Goal: Book appointment/travel/reservation

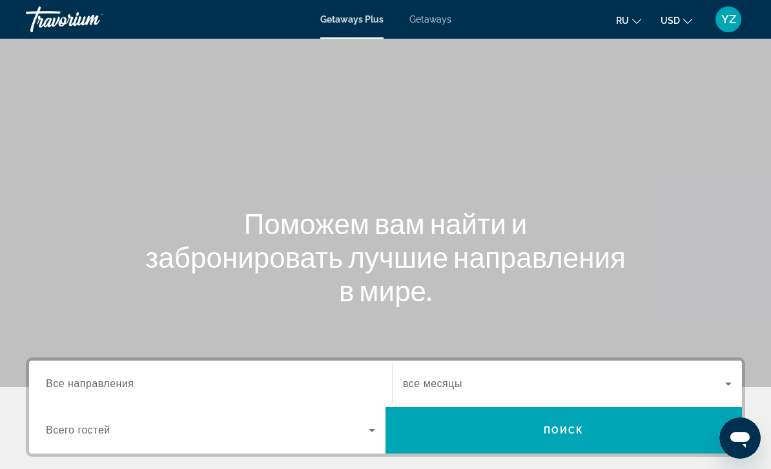
click at [438, 19] on span "Getaways" at bounding box center [430, 19] width 42 height 10
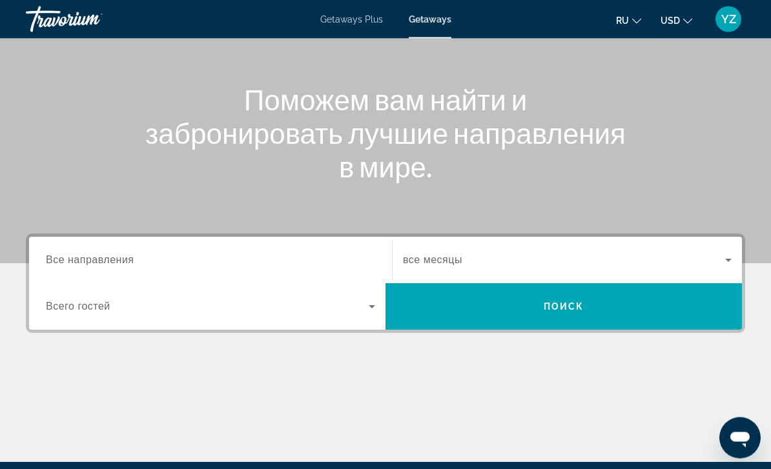
click at [76, 256] on span "Все направления" at bounding box center [90, 260] width 88 height 11
click at [76, 256] on input "Destination Все направления" at bounding box center [210, 261] width 329 height 15
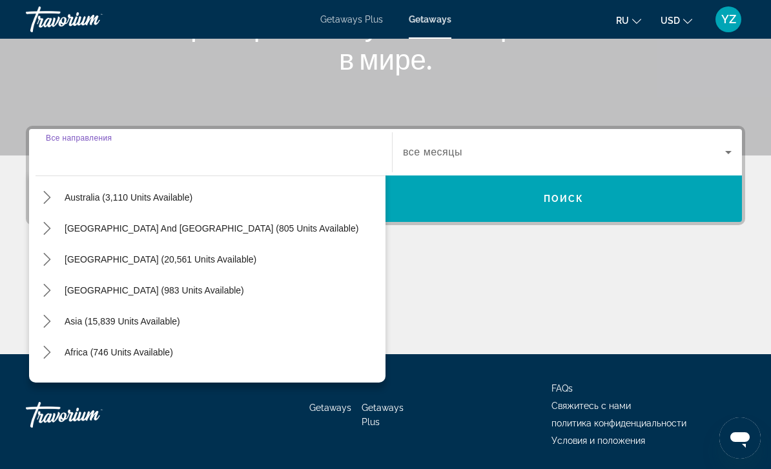
scroll to position [189, 0]
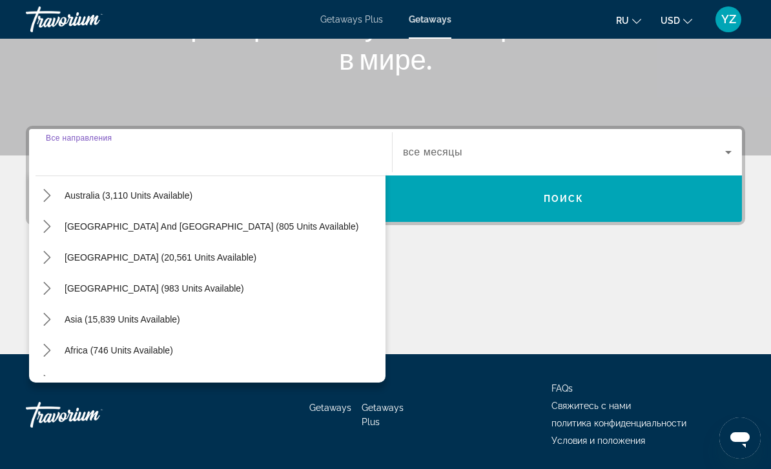
click at [46, 318] on icon "Toggle Asia (15,839 units available) submenu" at bounding box center [47, 319] width 13 height 13
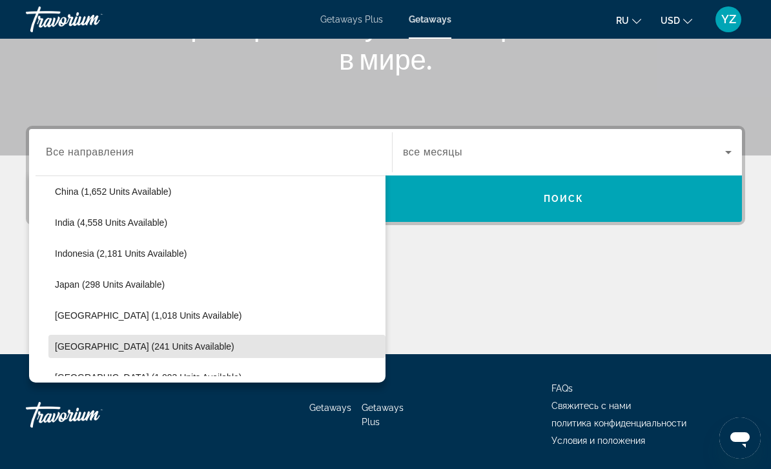
scroll to position [408, 0]
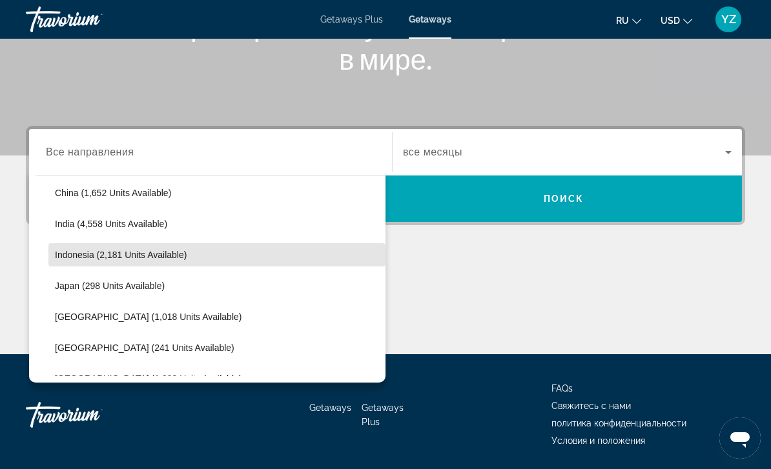
click at [80, 256] on span "Indonesia (2,181 units available)" at bounding box center [121, 255] width 132 height 10
type input "**********"
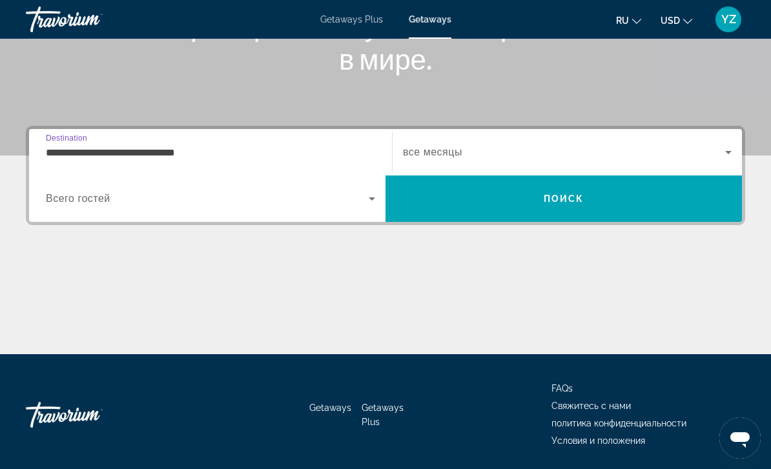
click at [753, 150] on div "**********" at bounding box center [385, 240] width 771 height 229
click at [716, 155] on span "Search widget" at bounding box center [564, 152] width 322 height 15
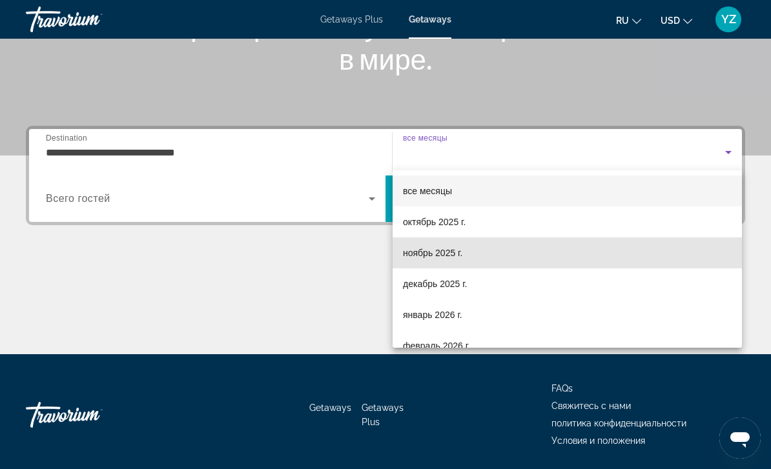
click at [465, 257] on mat-option "ноябрь 2025 г." at bounding box center [567, 253] width 349 height 31
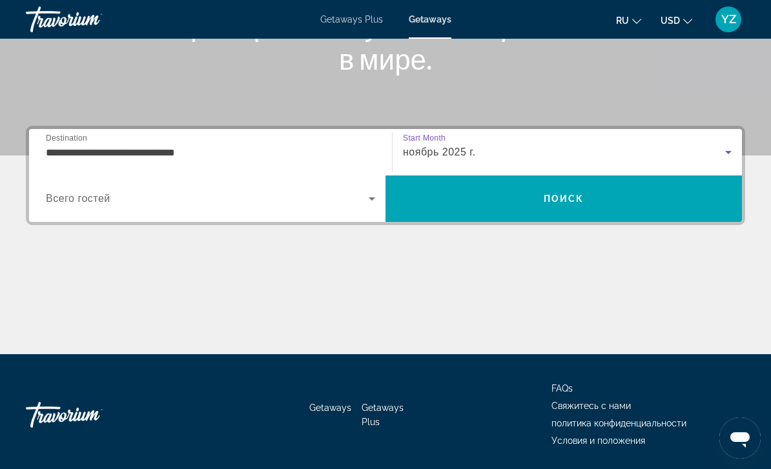
click at [661, 199] on span "Search" at bounding box center [563, 198] width 356 height 31
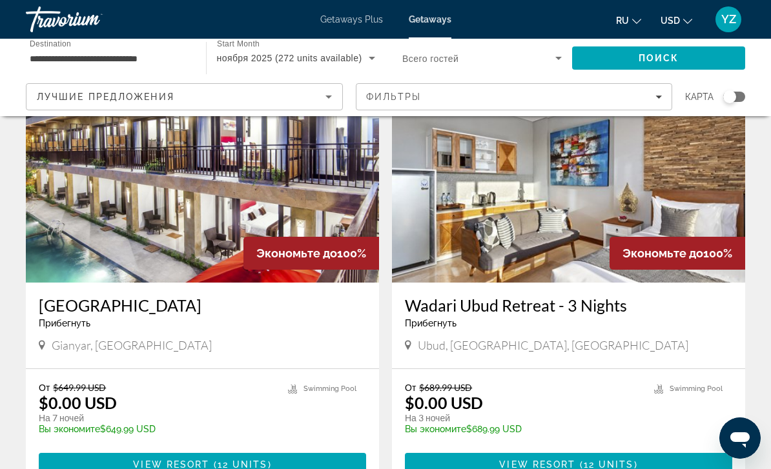
scroll to position [81, 0]
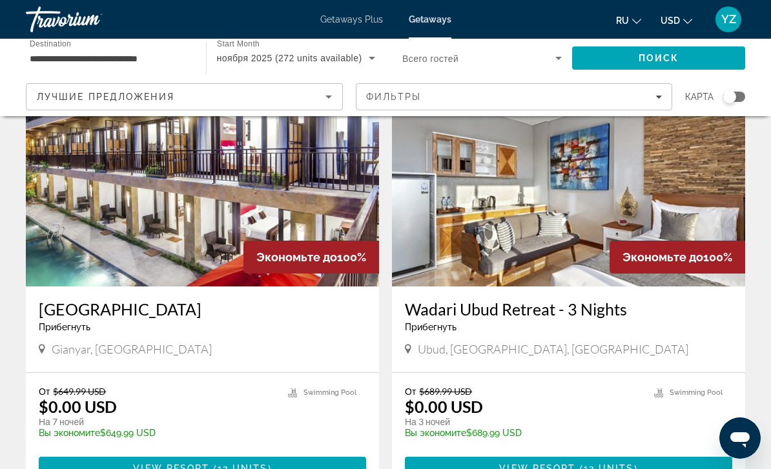
click at [706, 204] on img "Main content" at bounding box center [568, 183] width 353 height 207
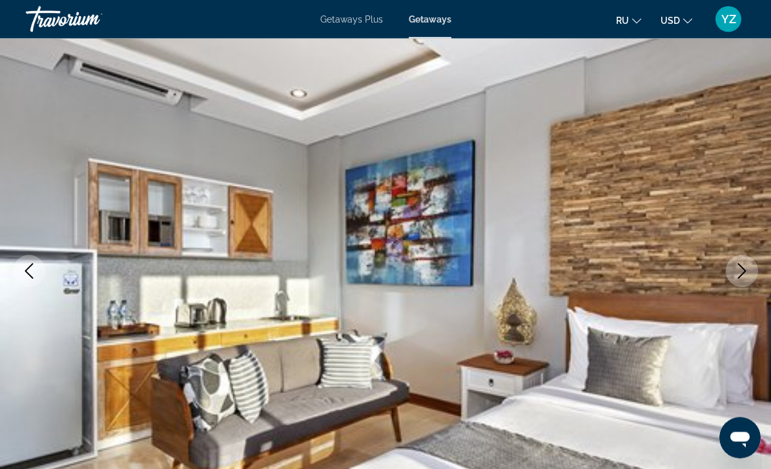
scroll to position [74, 0]
click at [742, 275] on icon "Next image" at bounding box center [742, 270] width 8 height 15
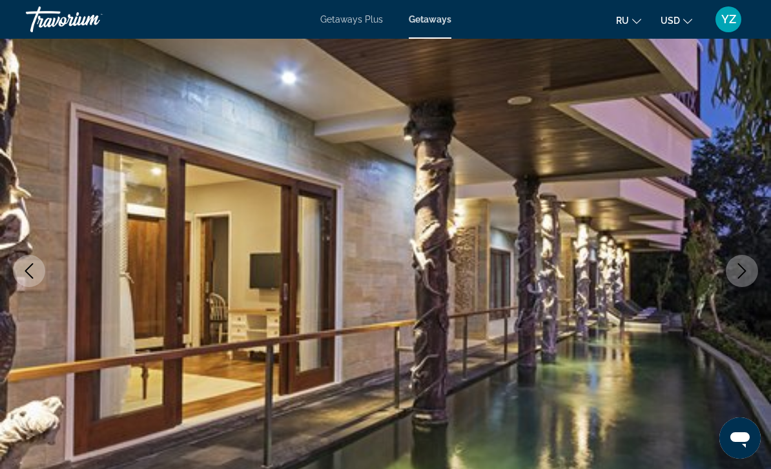
click at [733, 271] on button "Next image" at bounding box center [742, 271] width 32 height 32
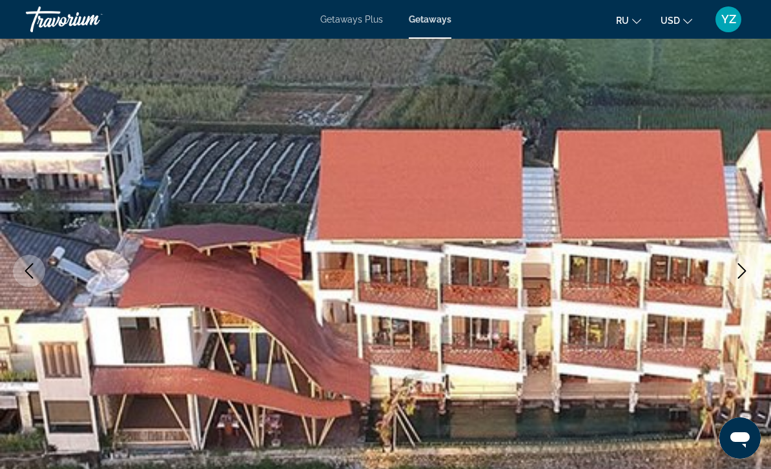
click at [733, 267] on button "Next image" at bounding box center [742, 271] width 32 height 32
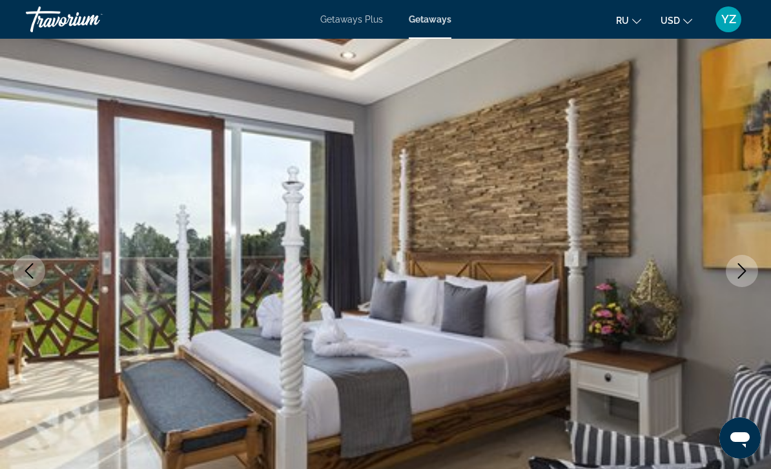
click at [733, 270] on button "Next image" at bounding box center [742, 271] width 32 height 32
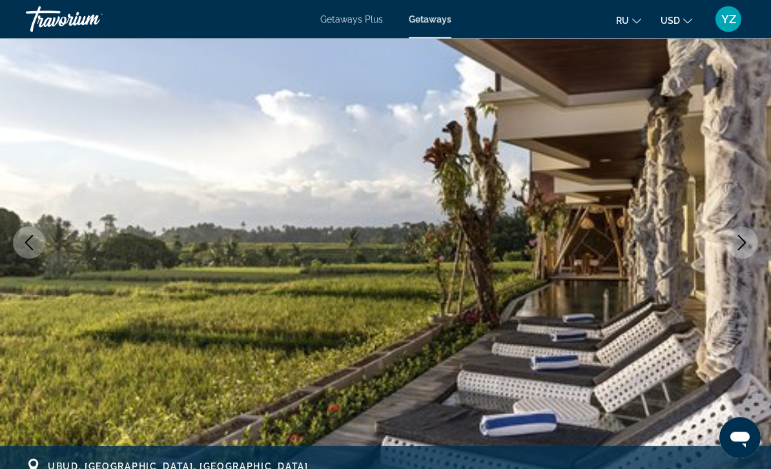
scroll to position [113, 0]
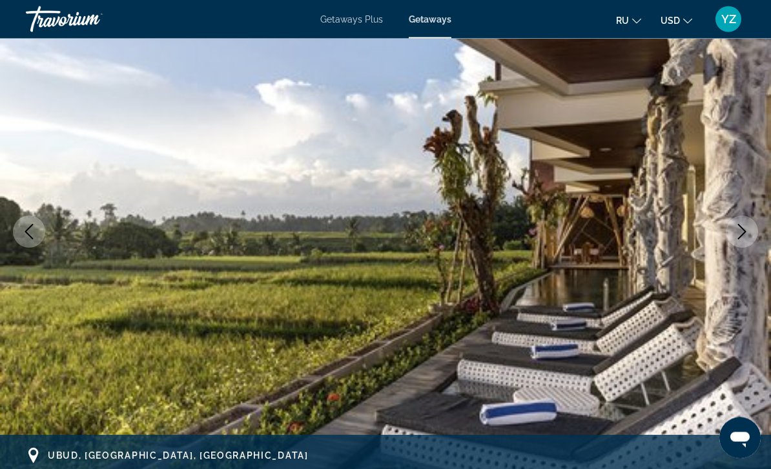
click at [735, 234] on icon "Next image" at bounding box center [741, 232] width 15 height 15
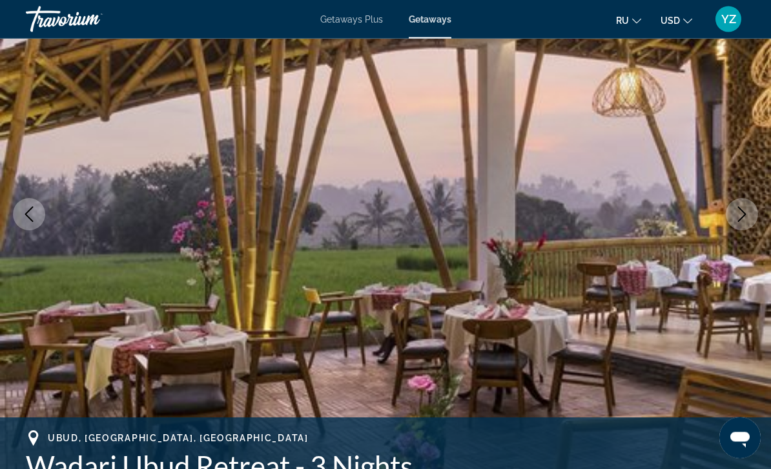
scroll to position [151, 0]
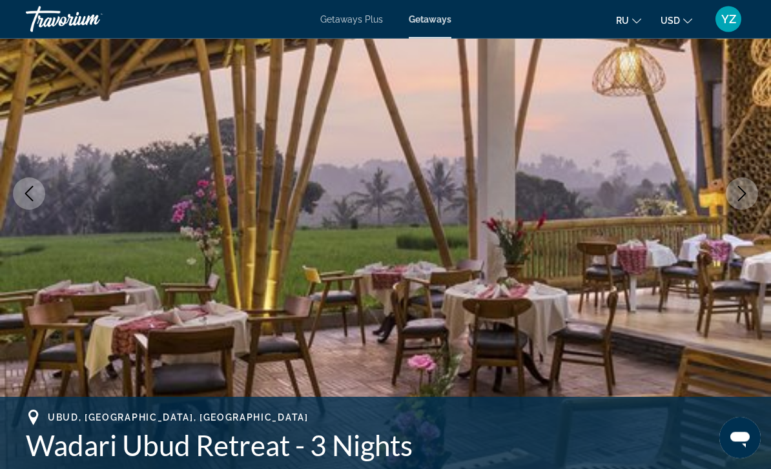
click at [738, 193] on icon "Next image" at bounding box center [741, 194] width 15 height 15
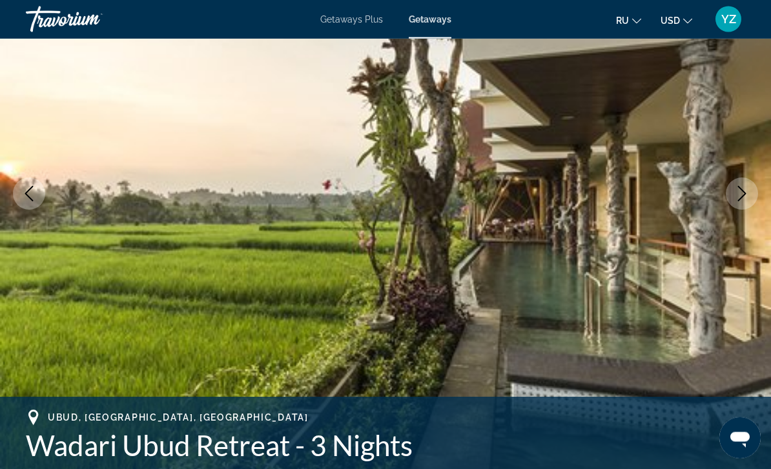
click at [733, 194] on button "Next image" at bounding box center [742, 194] width 32 height 32
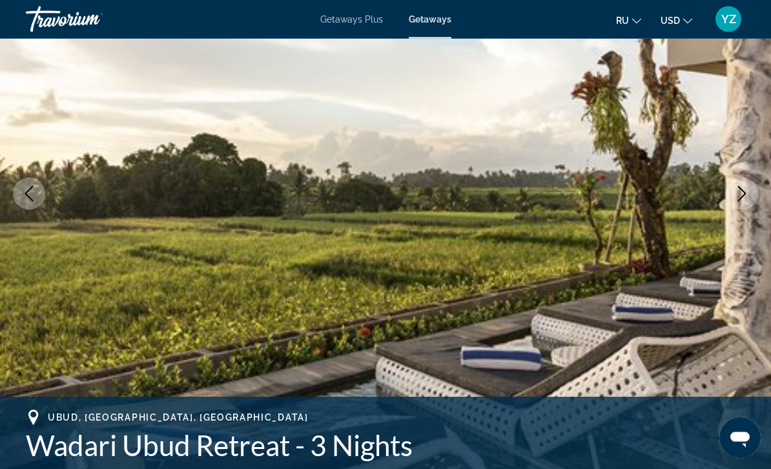
click at [728, 201] on button "Next image" at bounding box center [742, 194] width 32 height 32
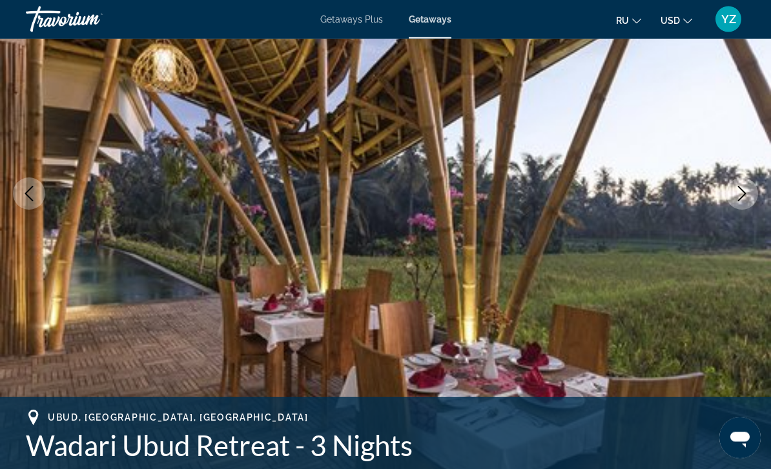
click at [731, 194] on button "Next image" at bounding box center [742, 194] width 32 height 32
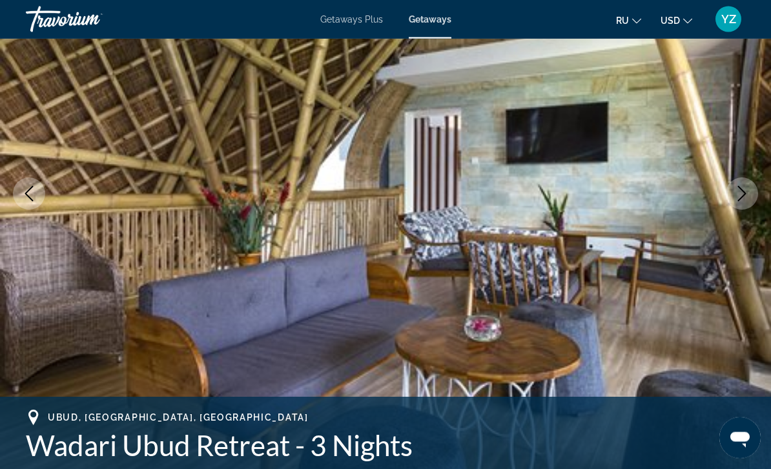
click at [728, 198] on button "Next image" at bounding box center [742, 194] width 32 height 32
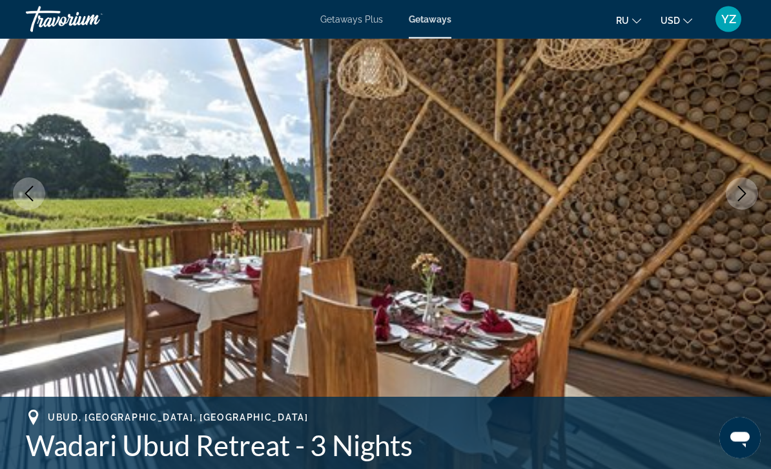
click at [737, 192] on icon "Next image" at bounding box center [741, 194] width 15 height 15
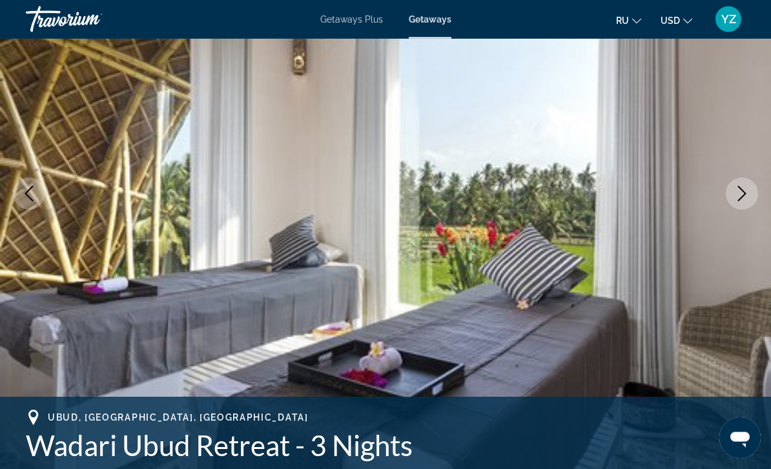
click at [739, 195] on icon "Next image" at bounding box center [741, 194] width 15 height 15
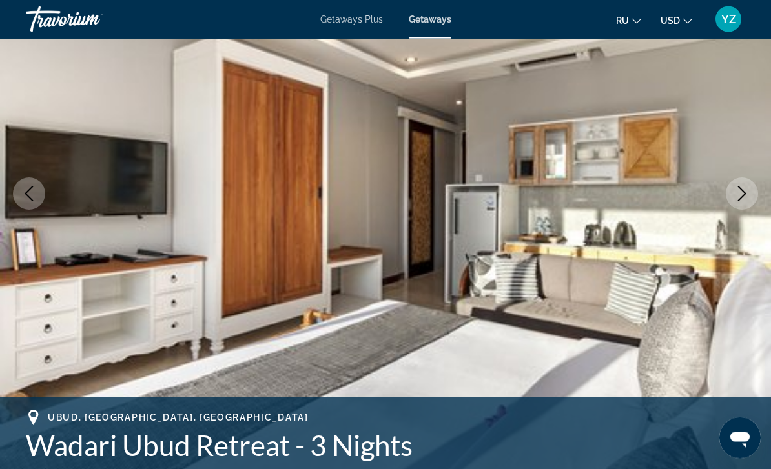
click at [744, 192] on icon "Next image" at bounding box center [742, 194] width 8 height 15
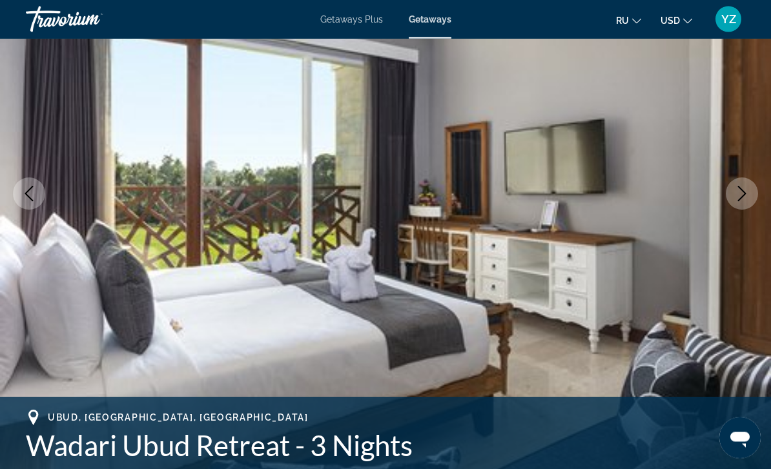
click at [735, 196] on icon "Next image" at bounding box center [741, 194] width 15 height 15
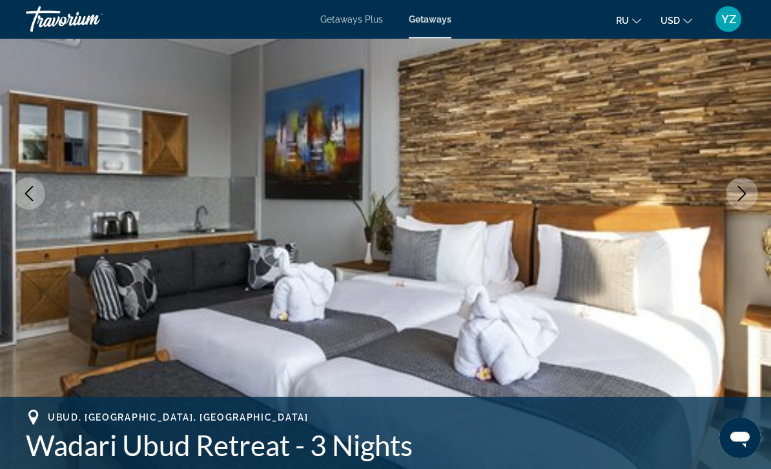
click at [731, 198] on button "Next image" at bounding box center [742, 194] width 32 height 32
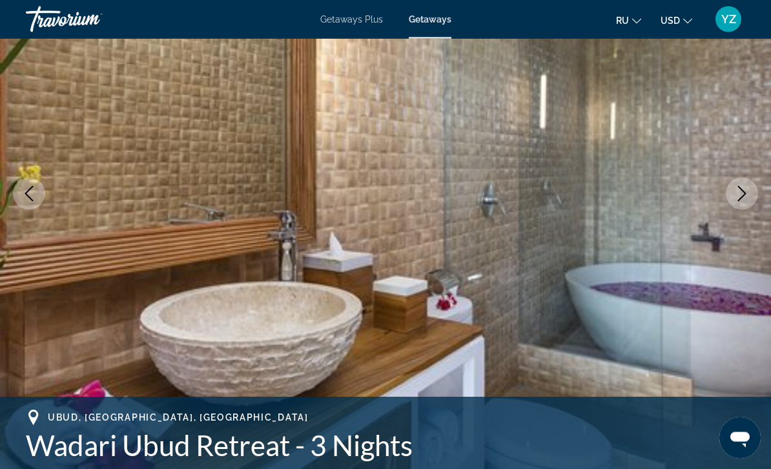
click at [741, 192] on icon "Next image" at bounding box center [741, 194] width 15 height 15
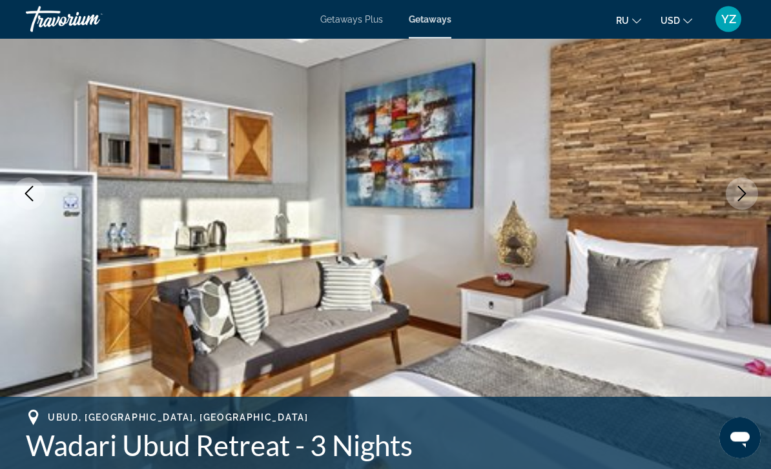
click at [742, 192] on icon "Next image" at bounding box center [741, 194] width 15 height 15
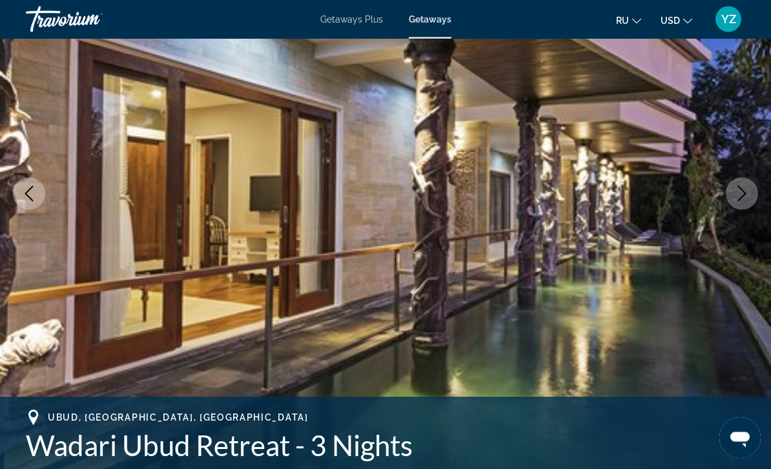
click at [747, 190] on icon "Next image" at bounding box center [741, 194] width 15 height 15
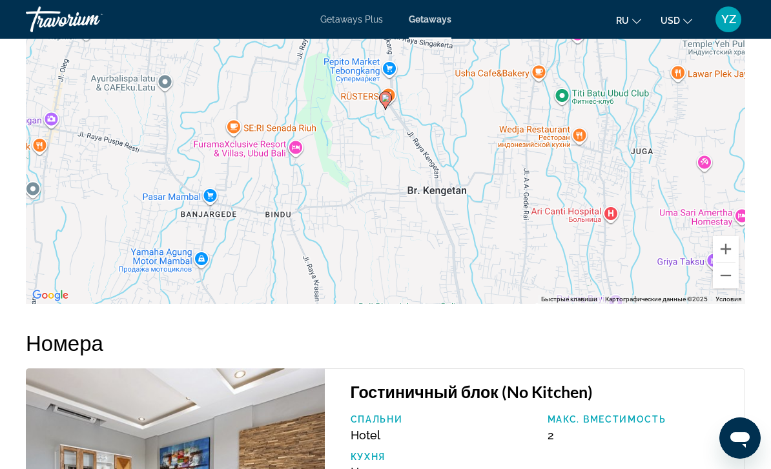
scroll to position [1956, 0]
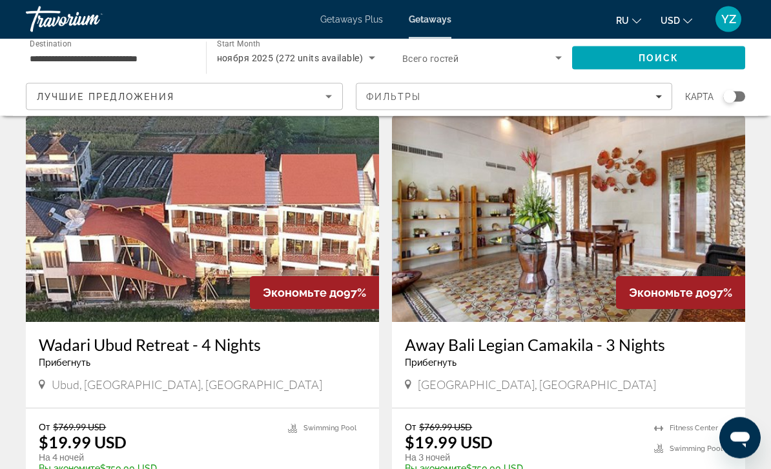
scroll to position [1373, 0]
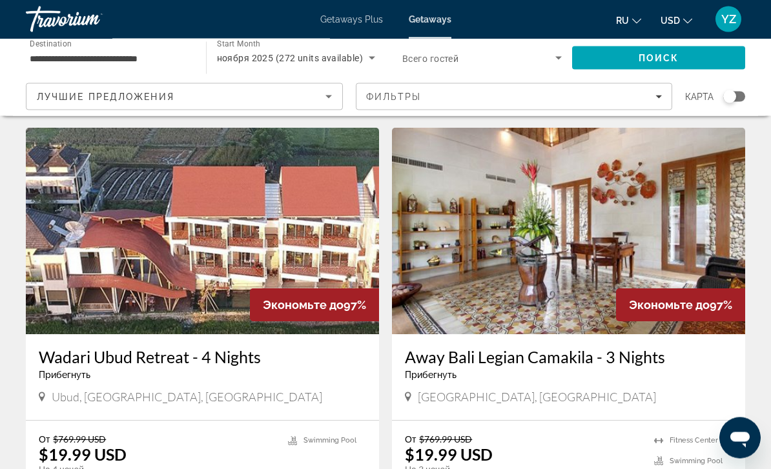
click at [694, 244] on img "Main content" at bounding box center [568, 231] width 353 height 207
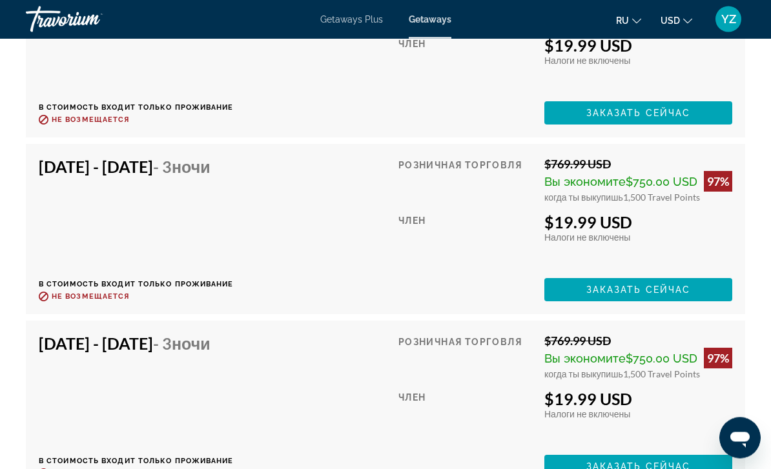
scroll to position [2669, 0]
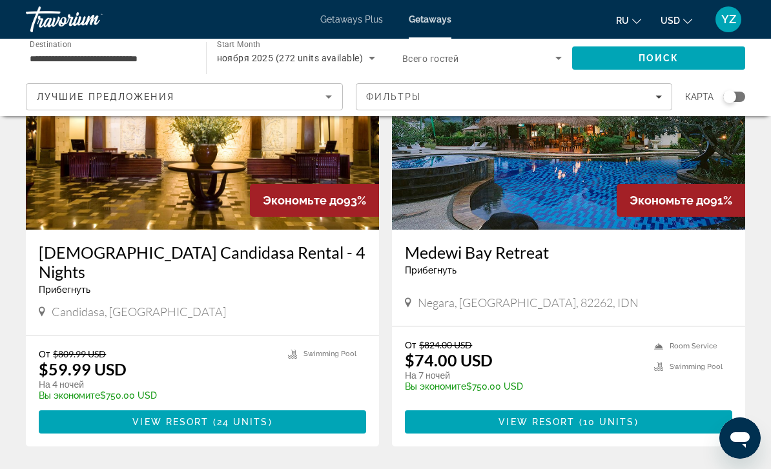
scroll to position [2332, 0]
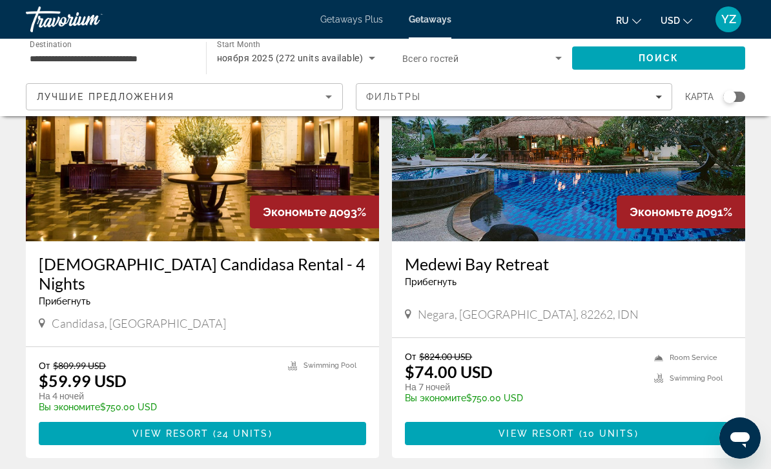
click at [334, 155] on img "Main content" at bounding box center [202, 138] width 353 height 207
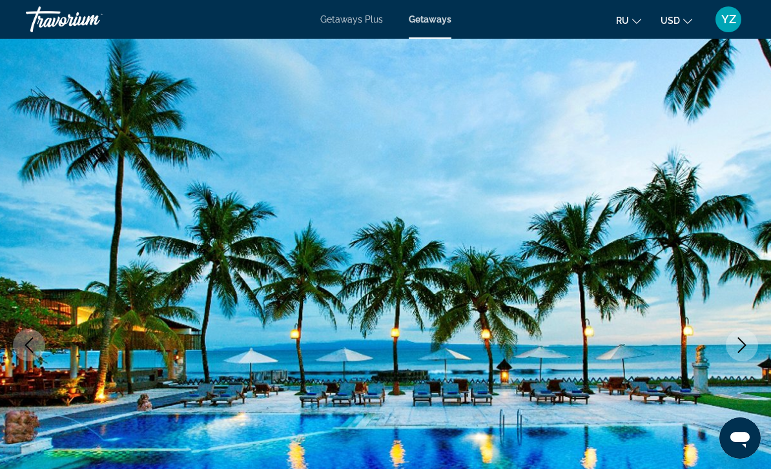
click at [739, 340] on icon "Next image" at bounding box center [741, 345] width 15 height 15
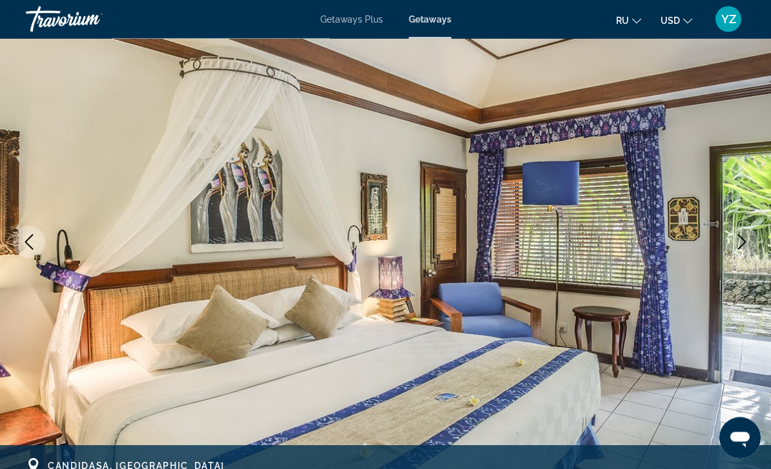
scroll to position [102, 0]
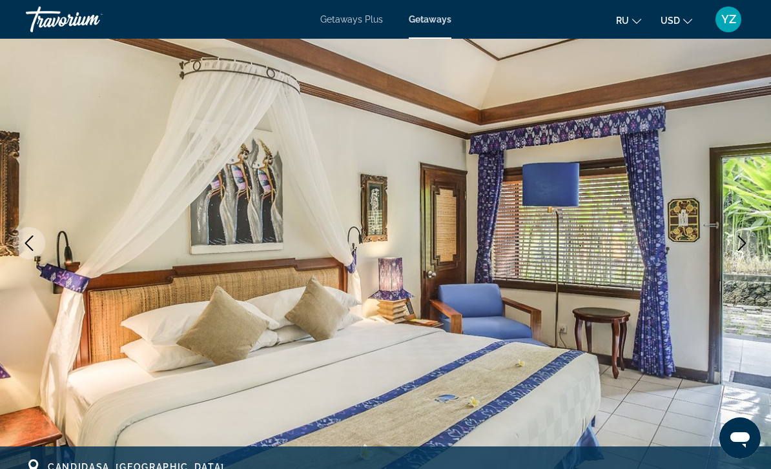
click at [739, 240] on icon "Next image" at bounding box center [741, 243] width 15 height 15
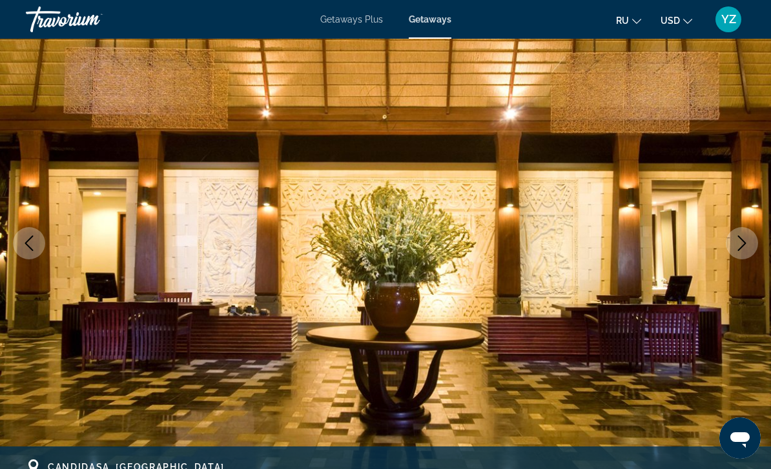
click at [736, 244] on icon "Next image" at bounding box center [741, 243] width 15 height 15
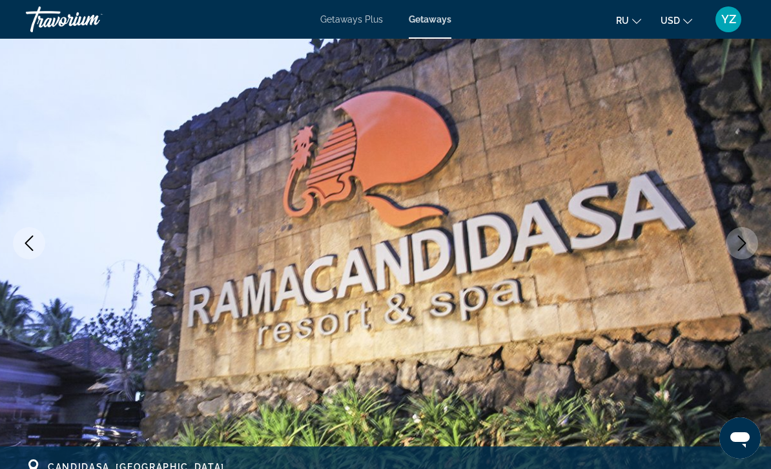
click at [739, 240] on icon "Next image" at bounding box center [741, 243] width 15 height 15
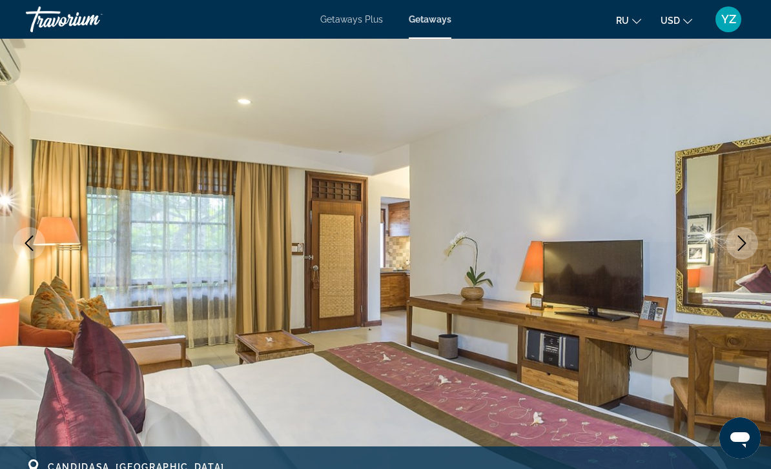
click at [737, 241] on icon "Next image" at bounding box center [741, 243] width 15 height 15
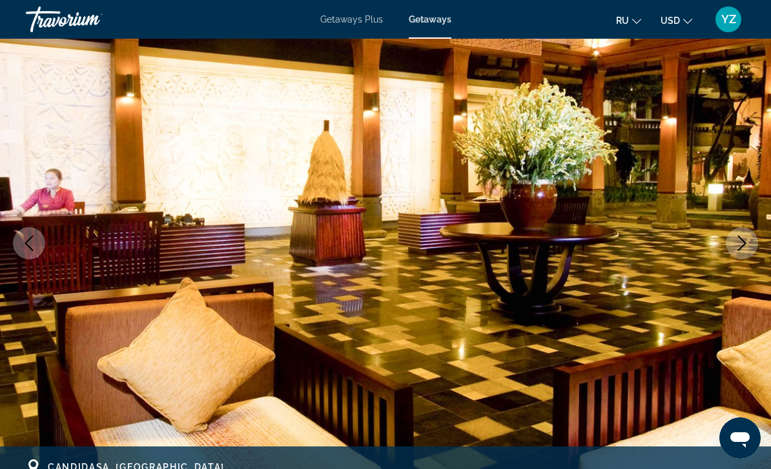
click at [738, 243] on icon "Next image" at bounding box center [741, 243] width 15 height 15
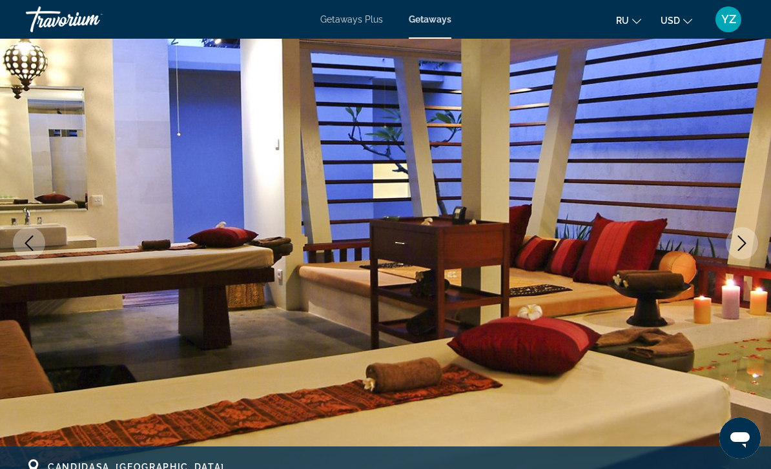
click at [739, 241] on icon "Next image" at bounding box center [741, 243] width 15 height 15
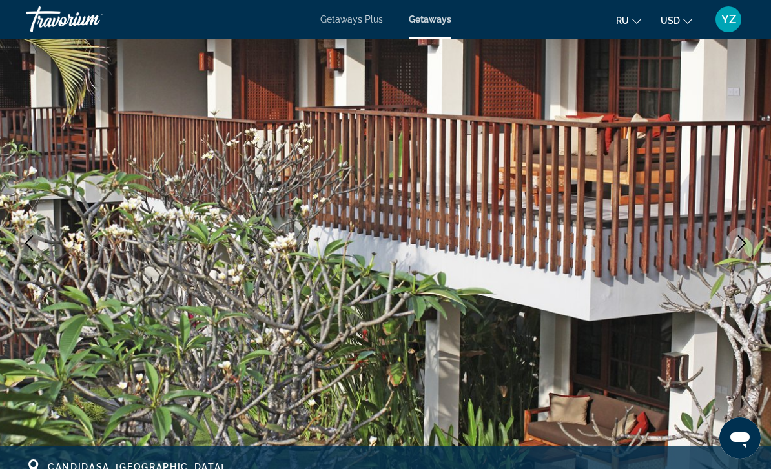
click at [738, 245] on icon "Next image" at bounding box center [741, 243] width 15 height 15
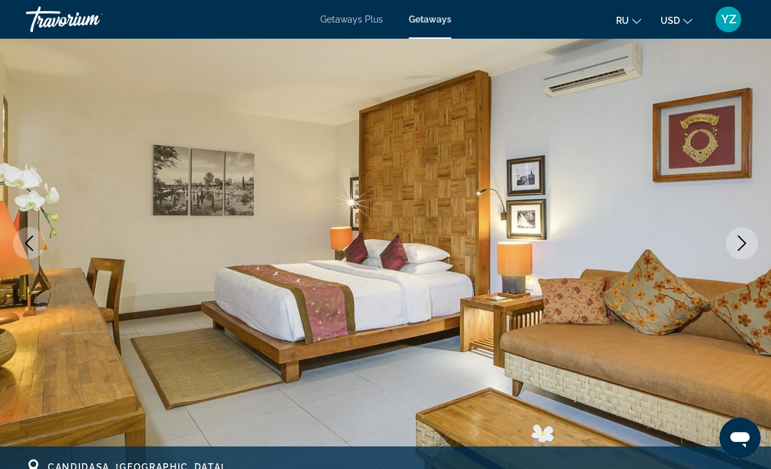
click at [744, 243] on icon "Next image" at bounding box center [741, 243] width 15 height 15
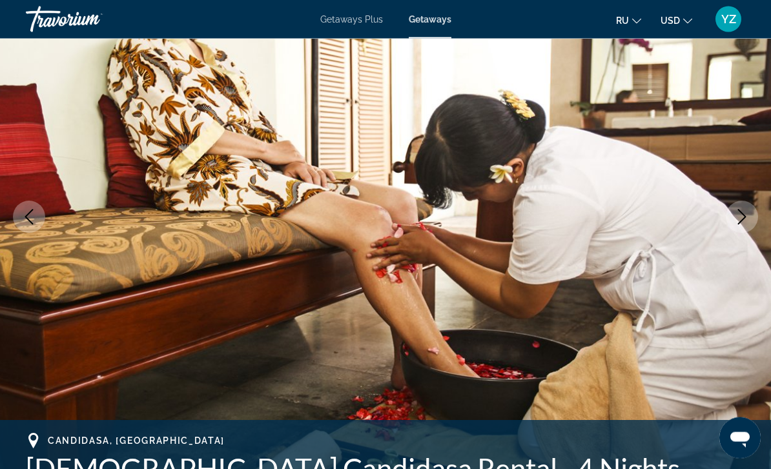
scroll to position [132, 0]
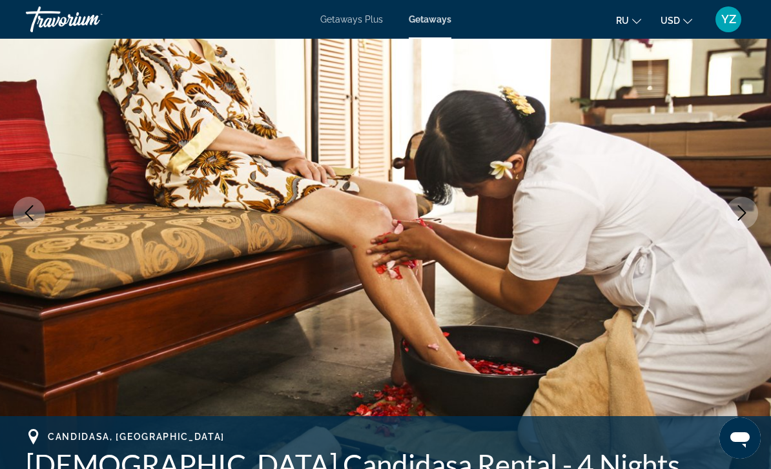
click at [746, 212] on icon "Next image" at bounding box center [741, 212] width 15 height 15
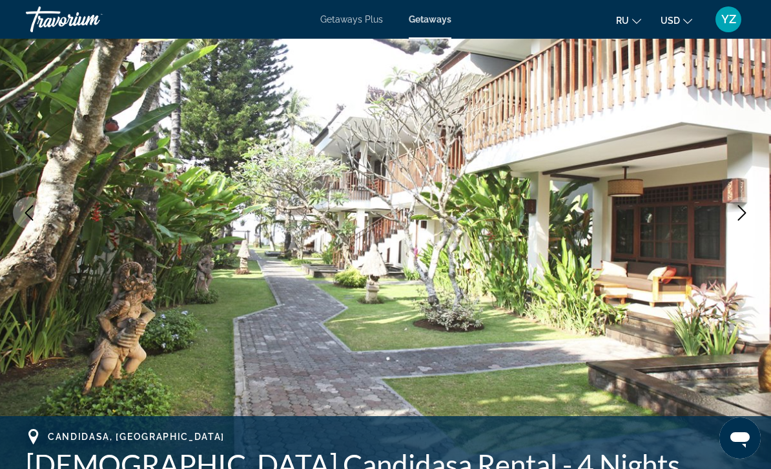
click at [753, 203] on button "Next image" at bounding box center [742, 213] width 32 height 32
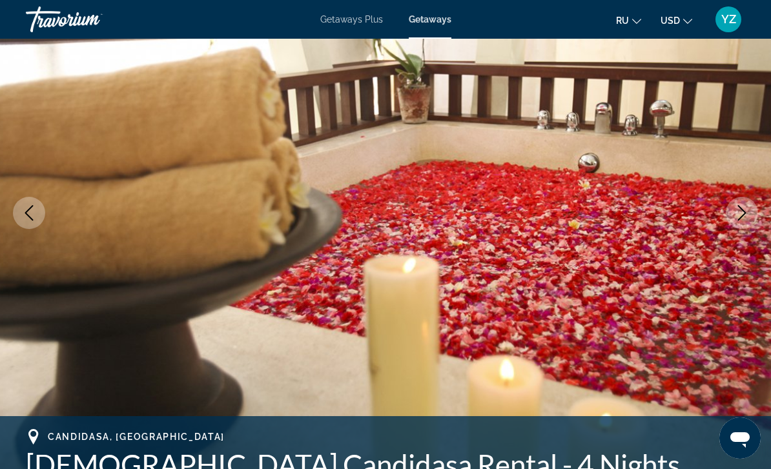
click at [746, 214] on icon "Next image" at bounding box center [741, 212] width 15 height 15
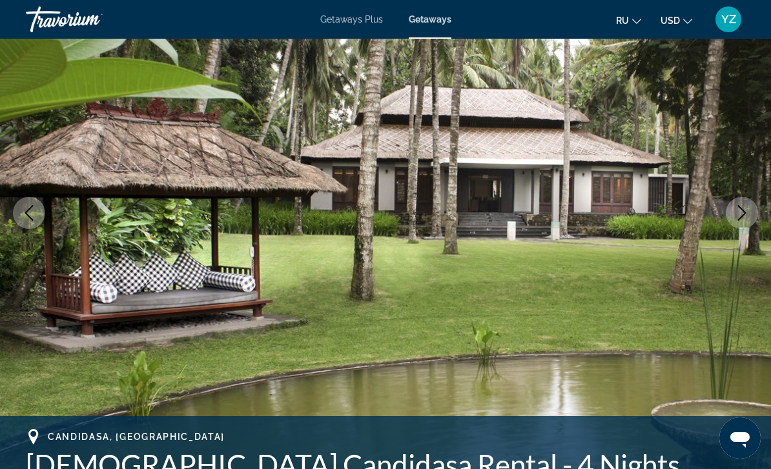
click at [746, 213] on icon "Next image" at bounding box center [741, 212] width 15 height 15
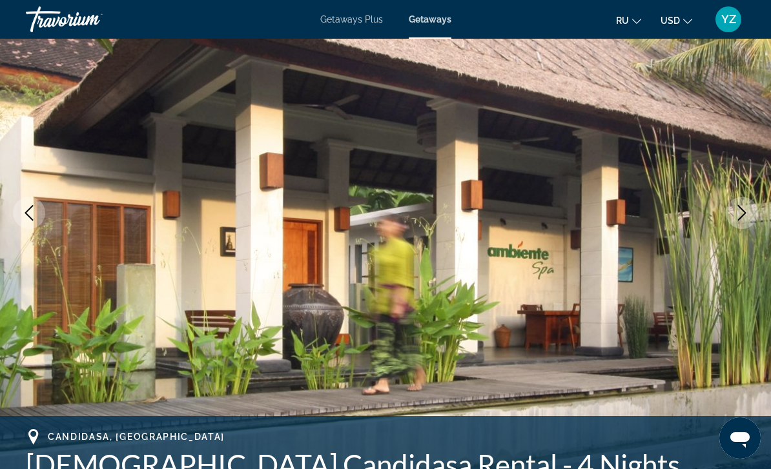
click at [743, 214] on icon "Next image" at bounding box center [741, 212] width 15 height 15
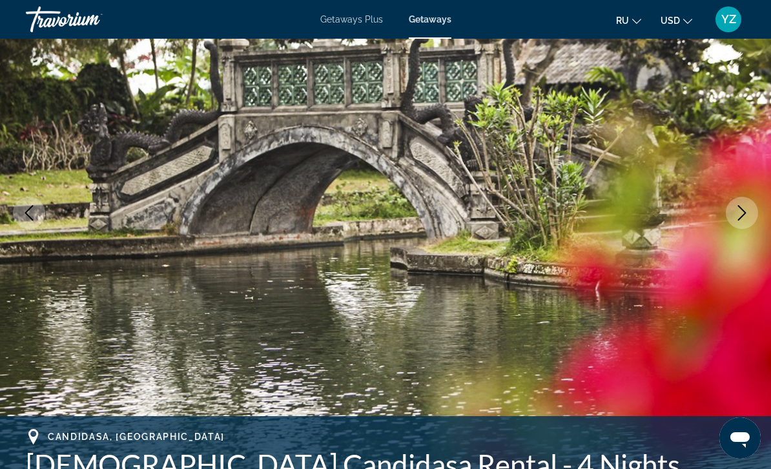
click at [744, 216] on icon "Next image" at bounding box center [741, 212] width 15 height 15
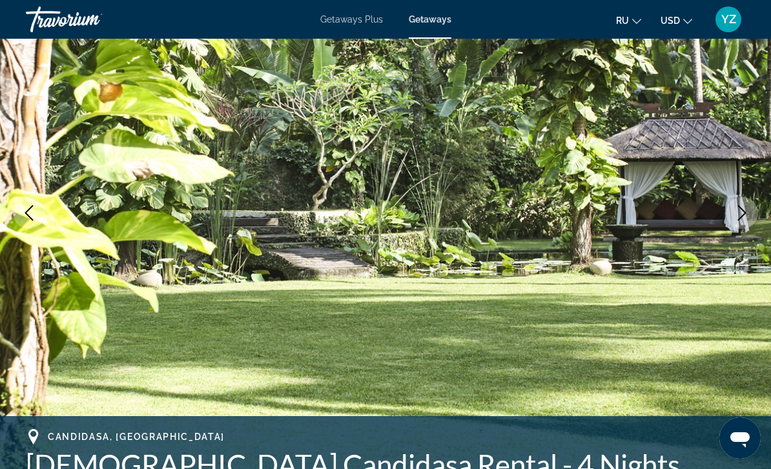
click at [739, 214] on icon "Next image" at bounding box center [741, 212] width 15 height 15
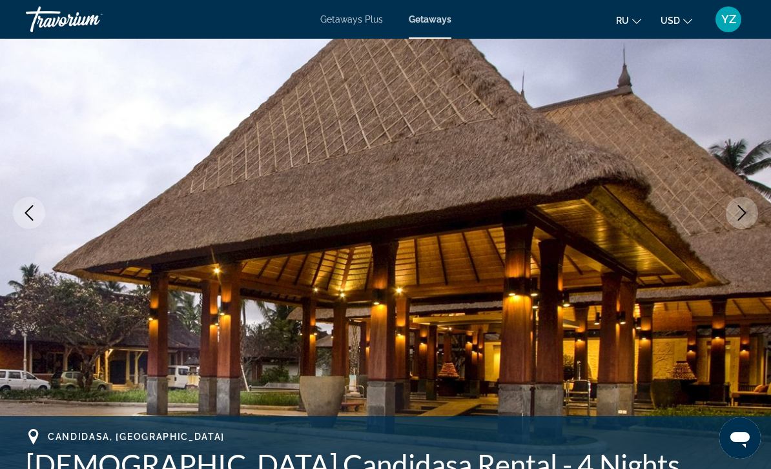
click at [746, 207] on icon "Next image" at bounding box center [741, 212] width 15 height 15
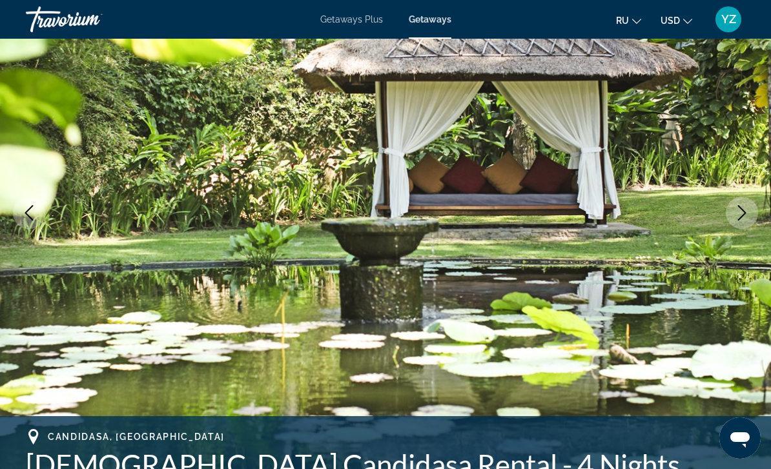
click at [739, 218] on icon "Next image" at bounding box center [741, 212] width 15 height 15
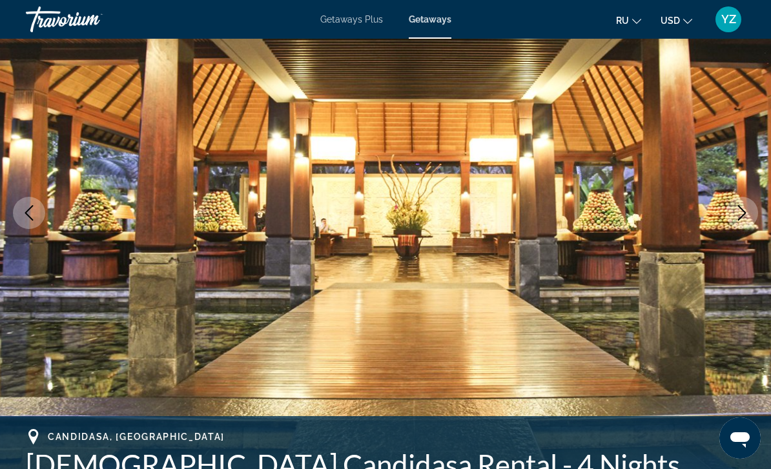
click at [737, 214] on icon "Next image" at bounding box center [741, 212] width 15 height 15
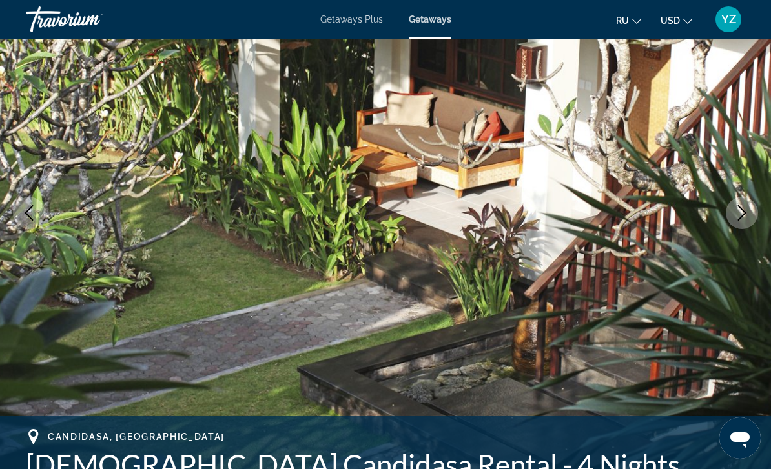
click at [739, 213] on icon "Next image" at bounding box center [741, 212] width 15 height 15
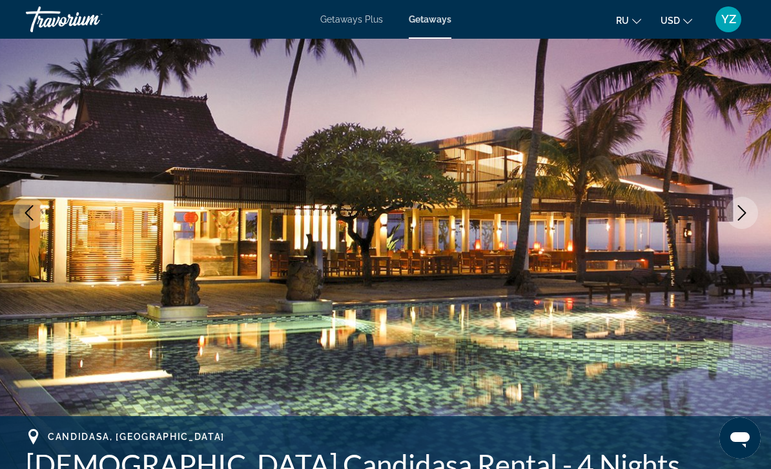
click at [738, 211] on icon "Next image" at bounding box center [741, 212] width 15 height 15
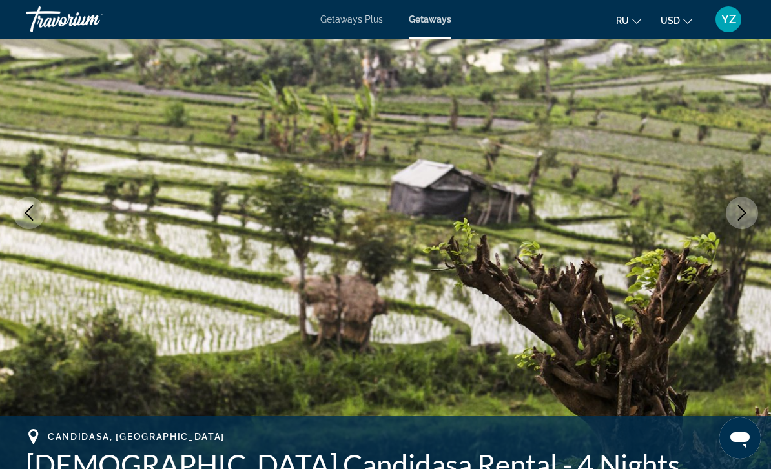
click at [739, 207] on icon "Next image" at bounding box center [742, 212] width 8 height 15
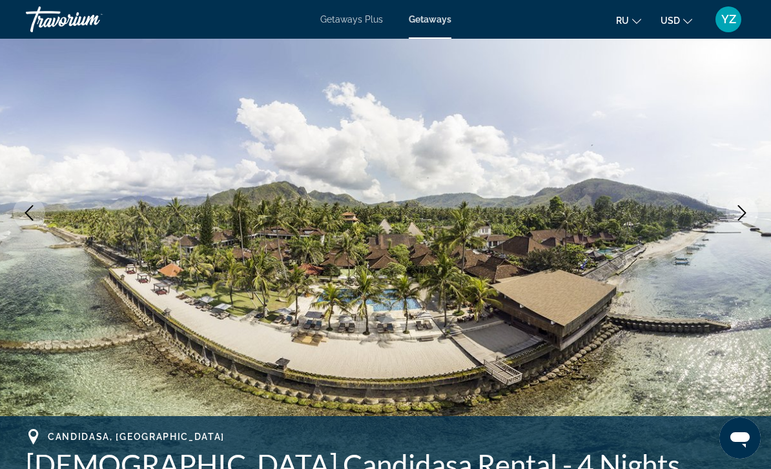
click at [744, 210] on icon "Next image" at bounding box center [741, 212] width 15 height 15
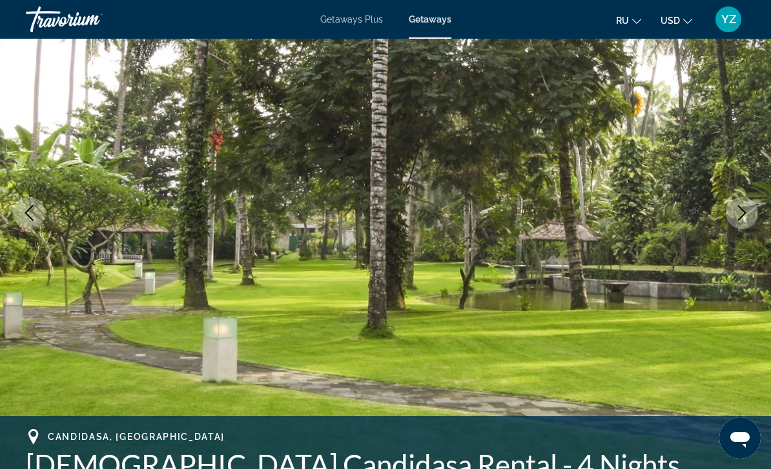
click at [741, 212] on icon "Next image" at bounding box center [741, 212] width 15 height 15
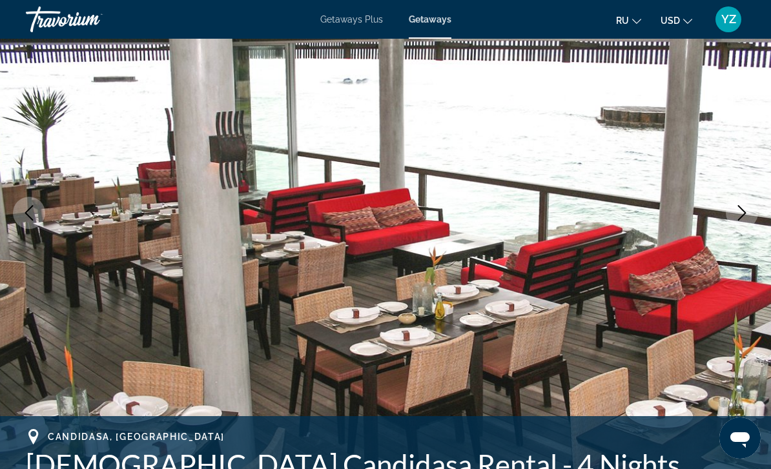
click at [740, 214] on icon "Next image" at bounding box center [741, 212] width 15 height 15
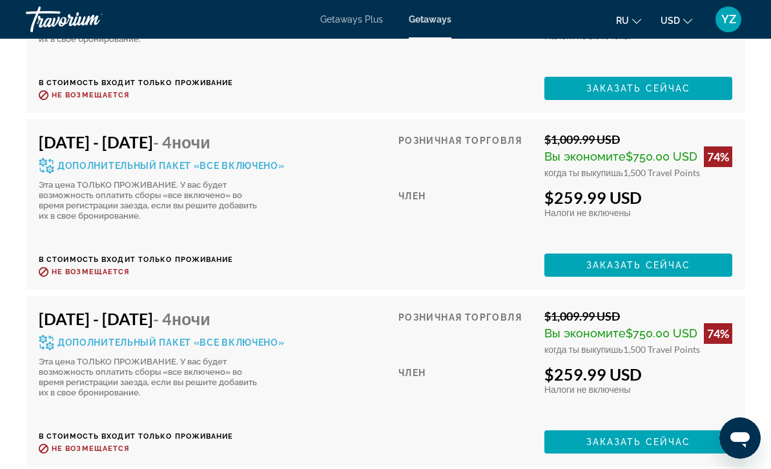
scroll to position [3427, 0]
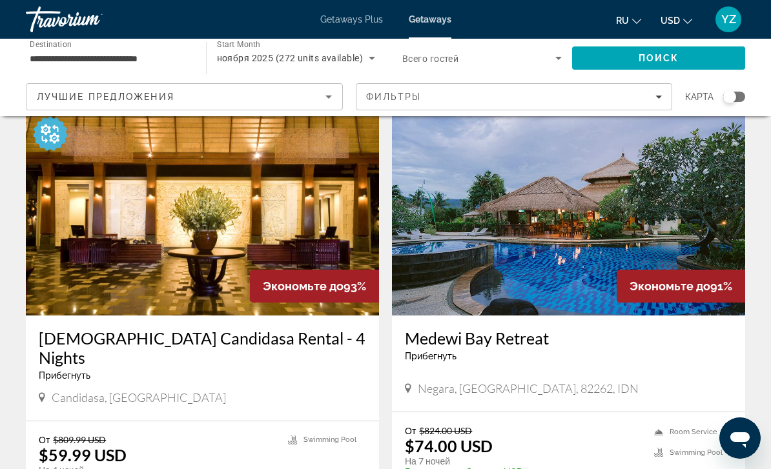
scroll to position [2257, 0]
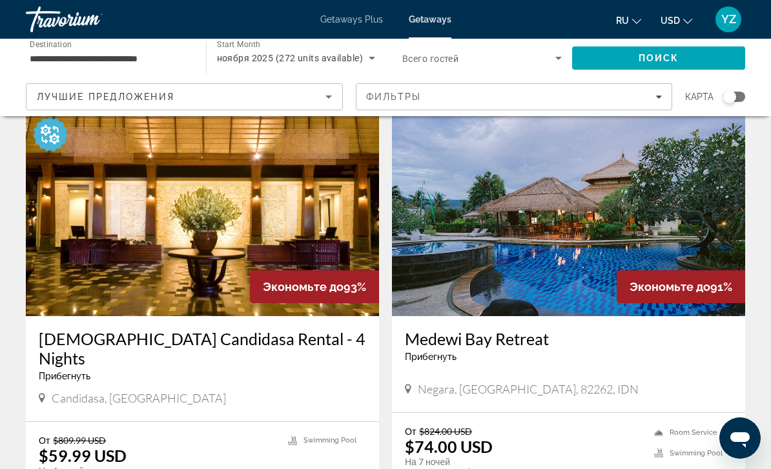
click at [702, 218] on img "Main content" at bounding box center [568, 213] width 353 height 207
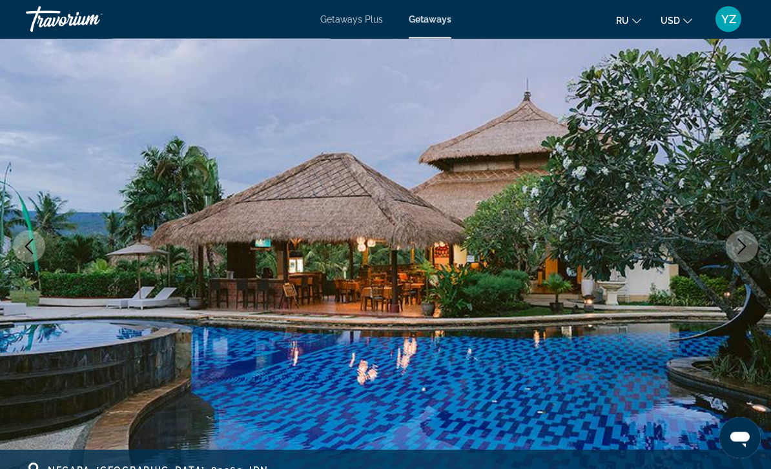
scroll to position [96, 0]
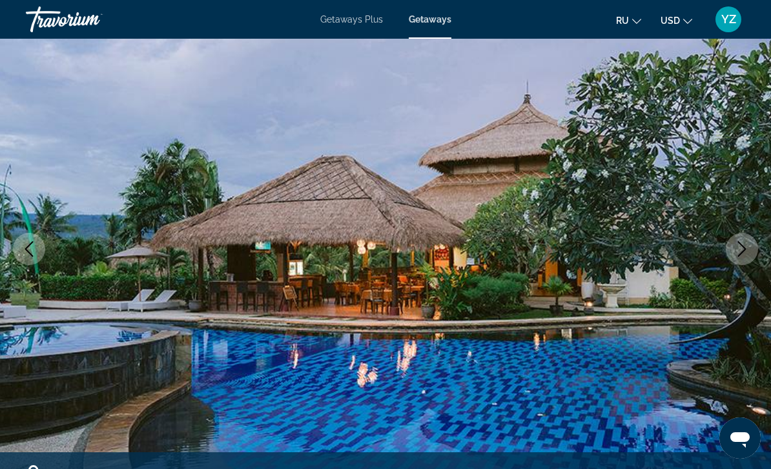
click at [737, 249] on icon "Next image" at bounding box center [741, 248] width 15 height 15
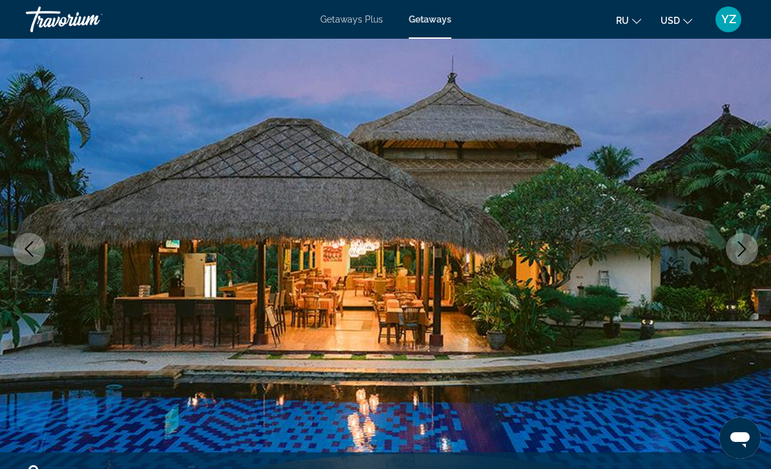
click at [732, 254] on button "Next image" at bounding box center [742, 249] width 32 height 32
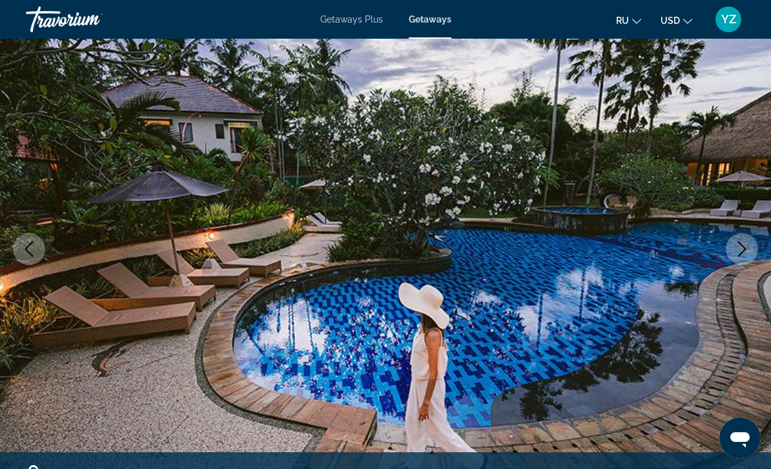
click at [736, 260] on button "Next image" at bounding box center [742, 249] width 32 height 32
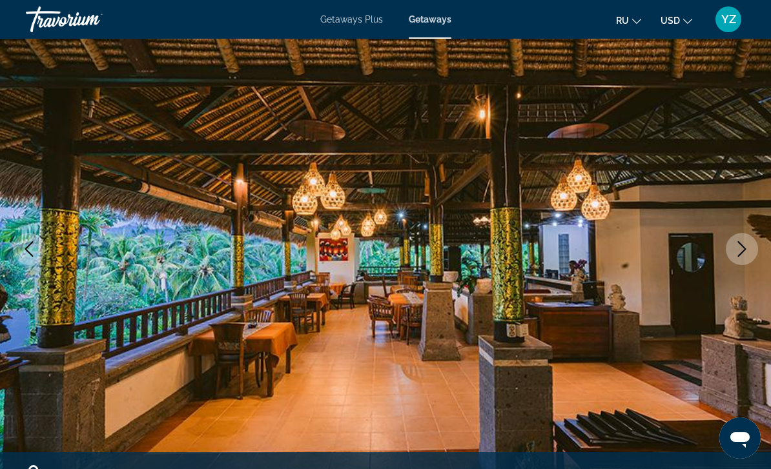
click at [739, 256] on icon "Next image" at bounding box center [741, 248] width 15 height 15
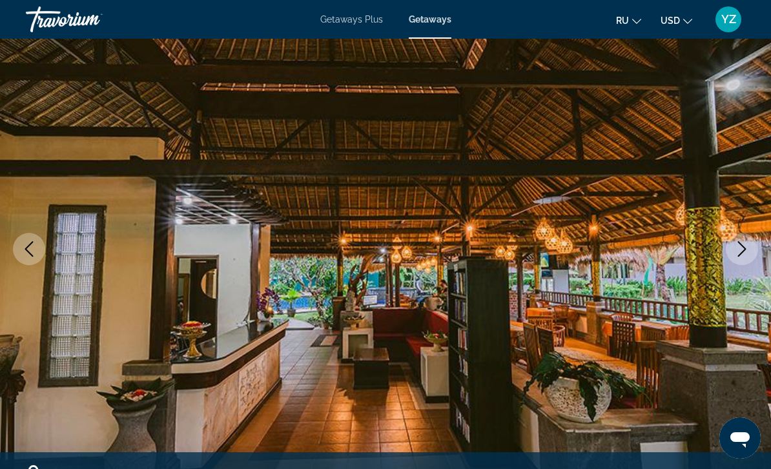
click at [744, 251] on icon "Next image" at bounding box center [741, 248] width 15 height 15
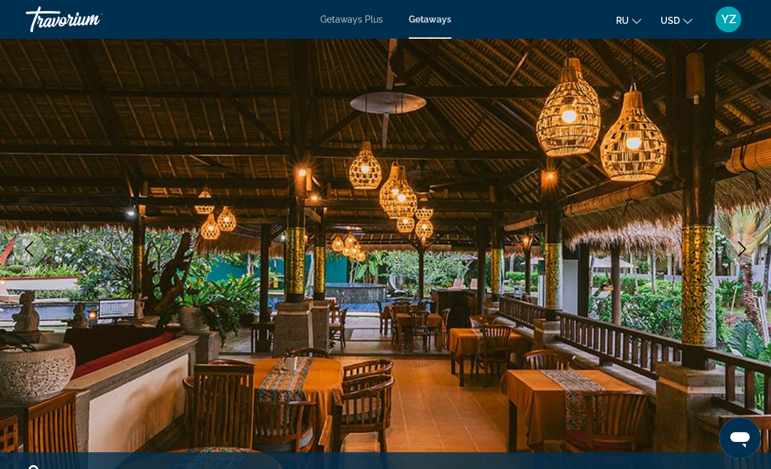
click at [739, 256] on icon "Next image" at bounding box center [742, 248] width 8 height 15
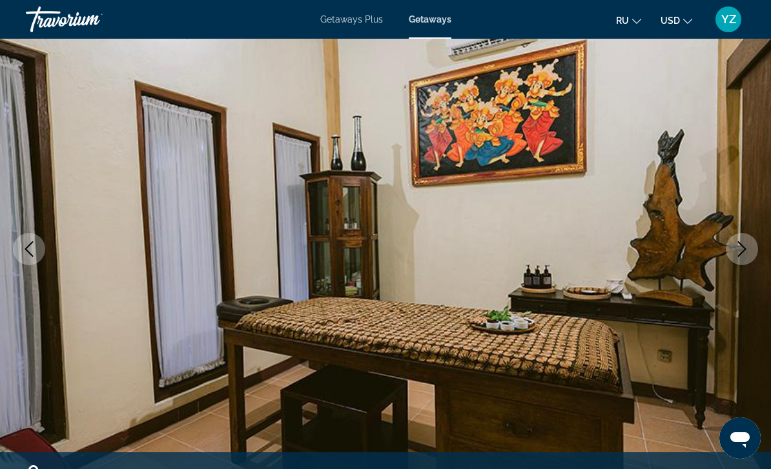
click at [739, 258] on button "Next image" at bounding box center [742, 249] width 32 height 32
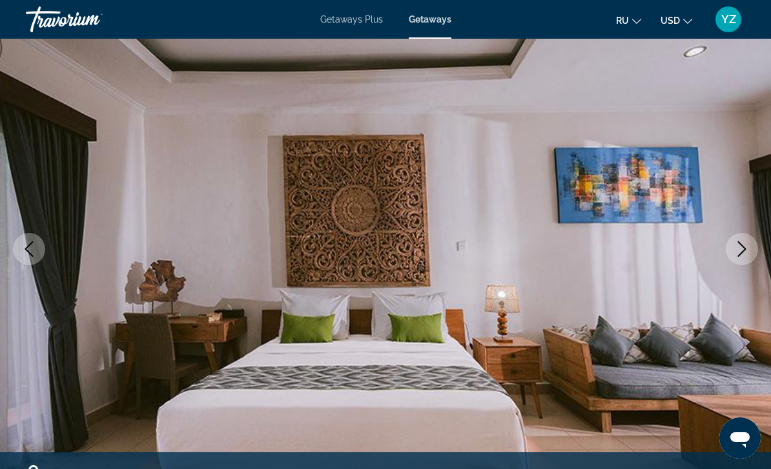
click at [737, 258] on button "Next image" at bounding box center [742, 249] width 32 height 32
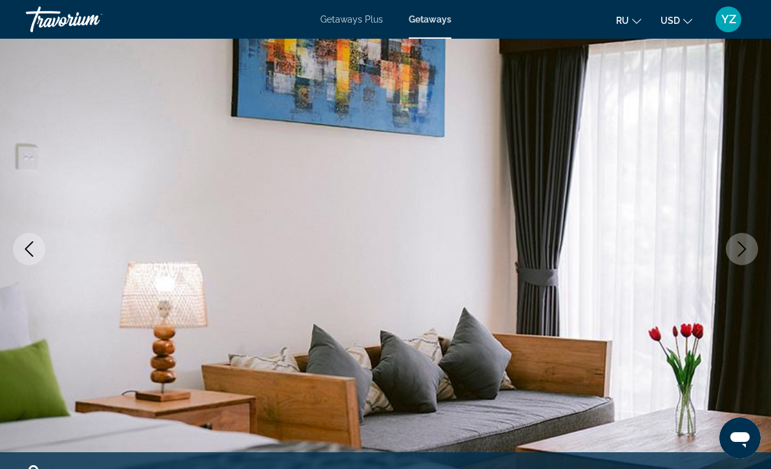
click at [739, 262] on button "Next image" at bounding box center [742, 249] width 32 height 32
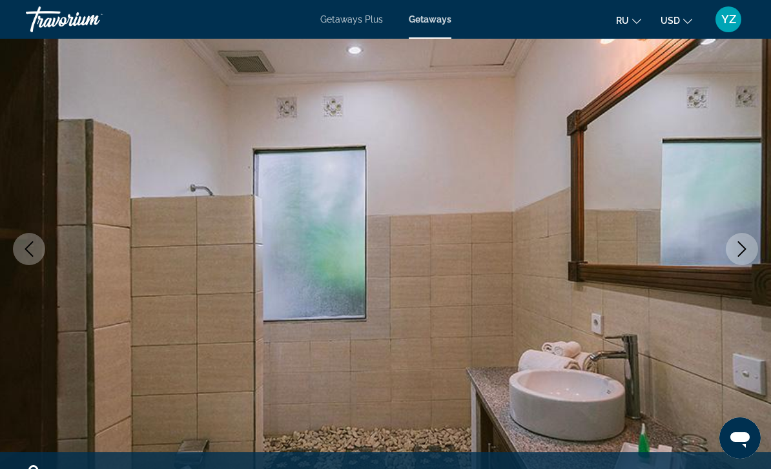
click at [740, 254] on icon "Next image" at bounding box center [741, 248] width 15 height 15
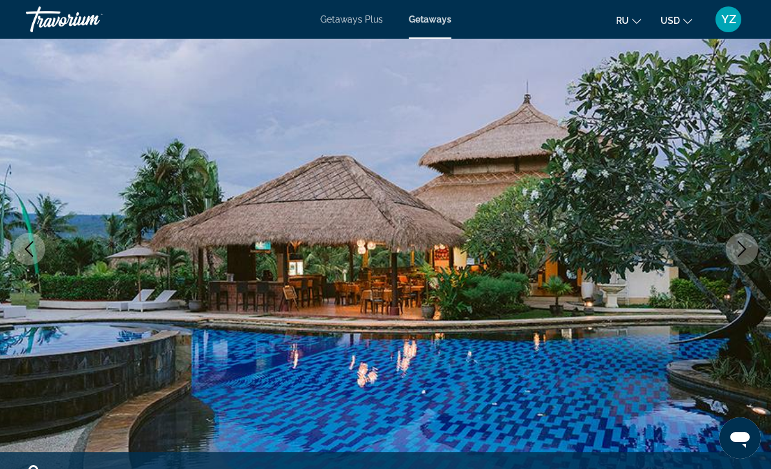
click at [741, 252] on icon "Next image" at bounding box center [741, 248] width 15 height 15
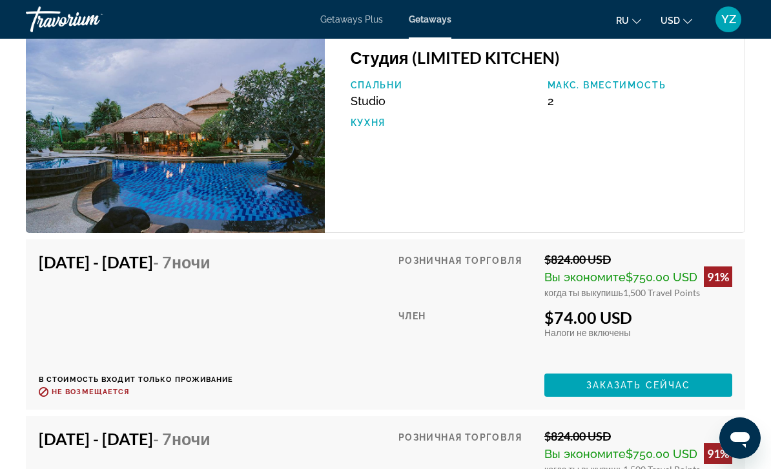
scroll to position [2349, 0]
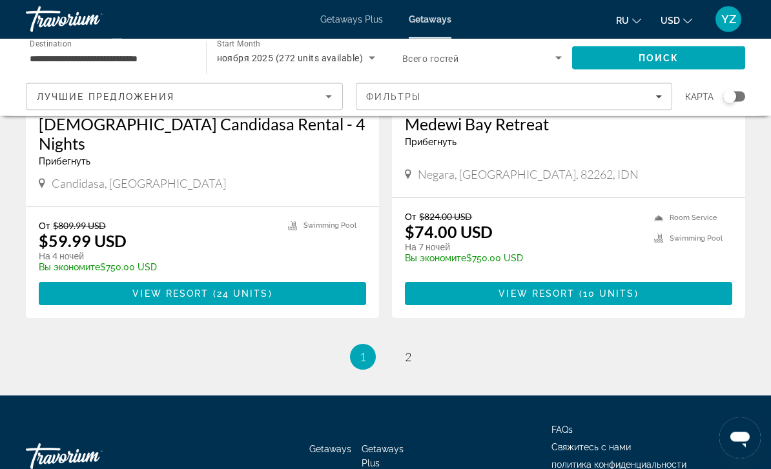
scroll to position [2494, 0]
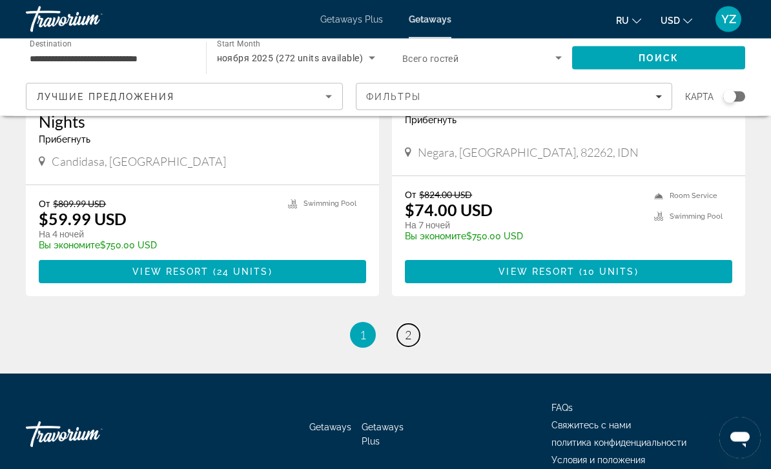
click at [415, 325] on link "page 2" at bounding box center [408, 336] width 23 height 23
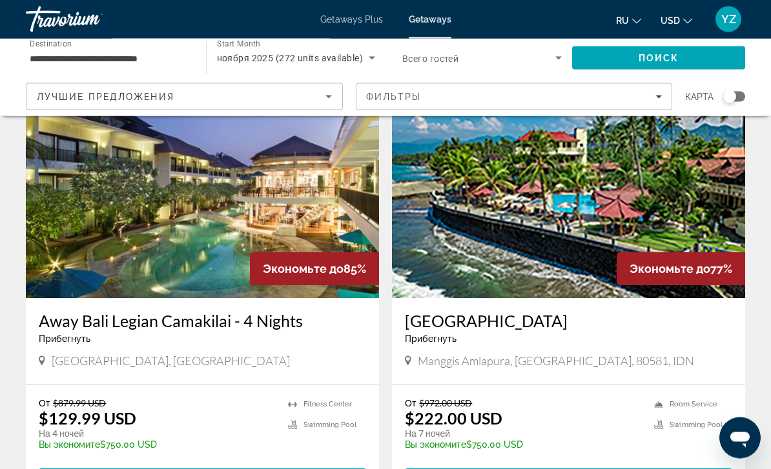
scroll to position [509, 0]
click at [258, 226] on img "Main content" at bounding box center [202, 195] width 353 height 207
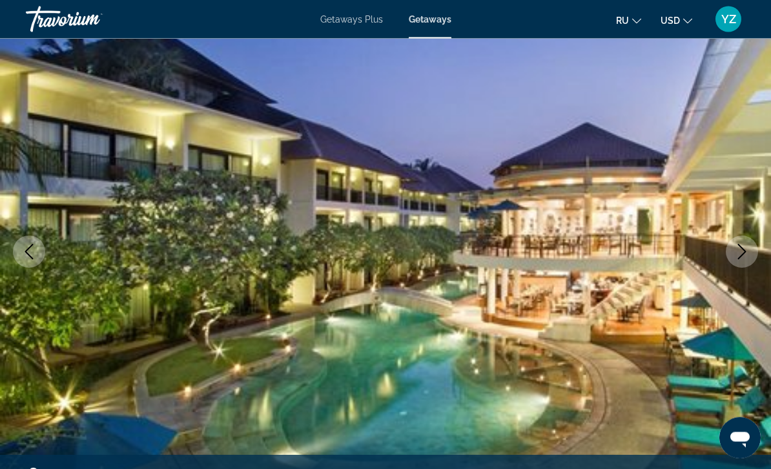
scroll to position [94, 0]
click at [742, 247] on icon "Next image" at bounding box center [741, 251] width 15 height 15
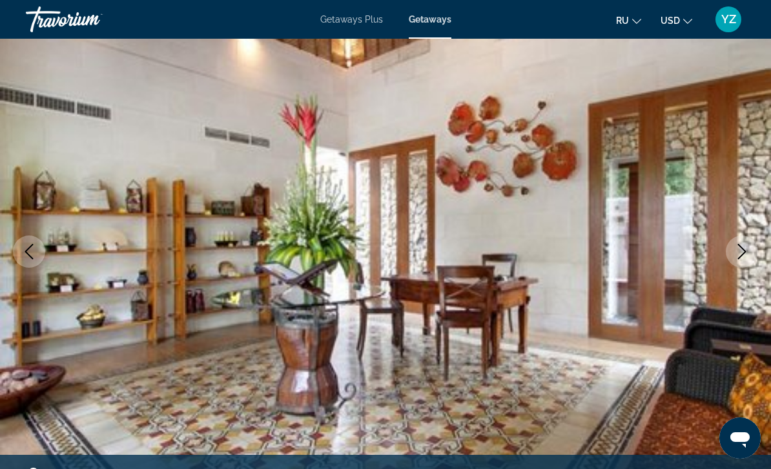
click at [733, 263] on button "Next image" at bounding box center [742, 252] width 32 height 32
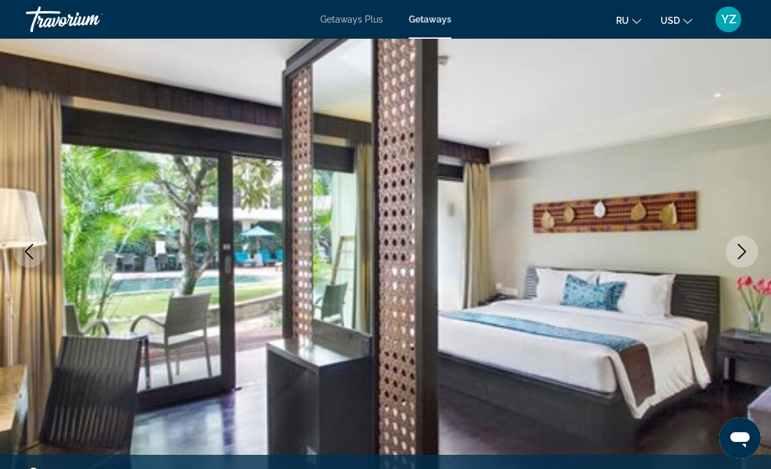
click at [737, 263] on button "Next image" at bounding box center [742, 252] width 32 height 32
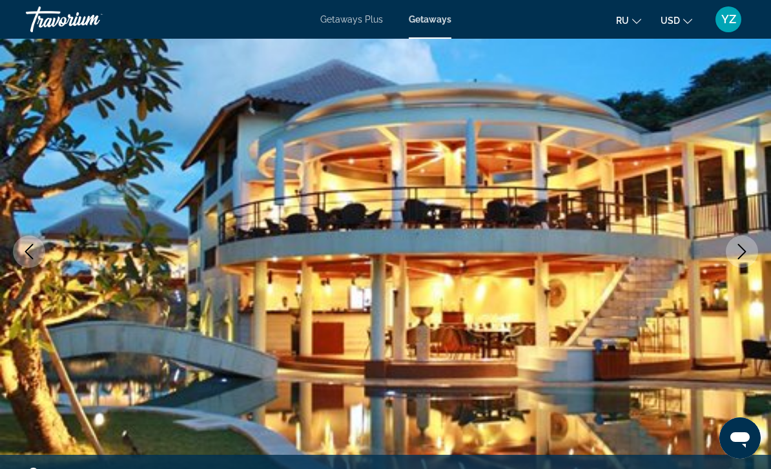
click at [739, 254] on icon "Next image" at bounding box center [741, 251] width 15 height 15
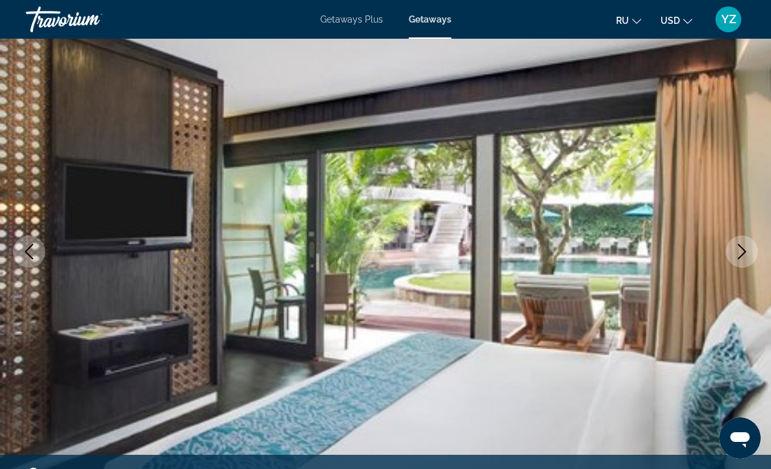
click at [739, 256] on icon "Next image" at bounding box center [741, 251] width 15 height 15
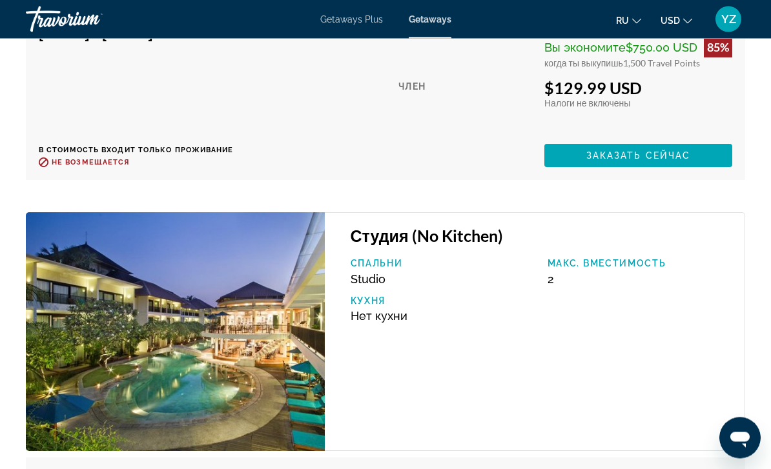
scroll to position [2980, 0]
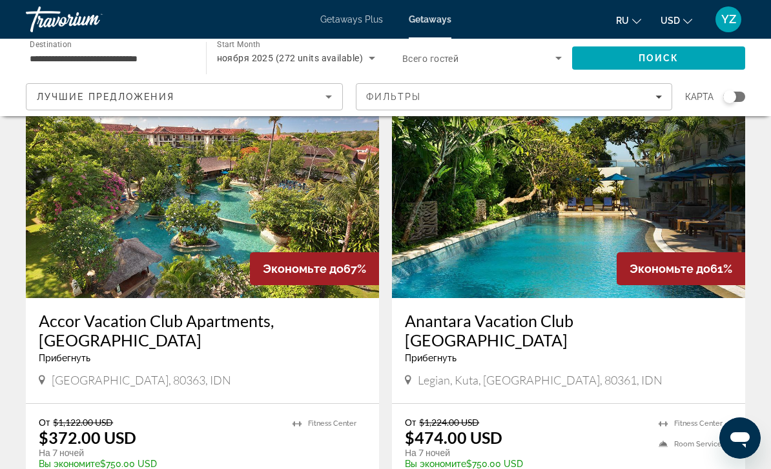
scroll to position [1384, 0]
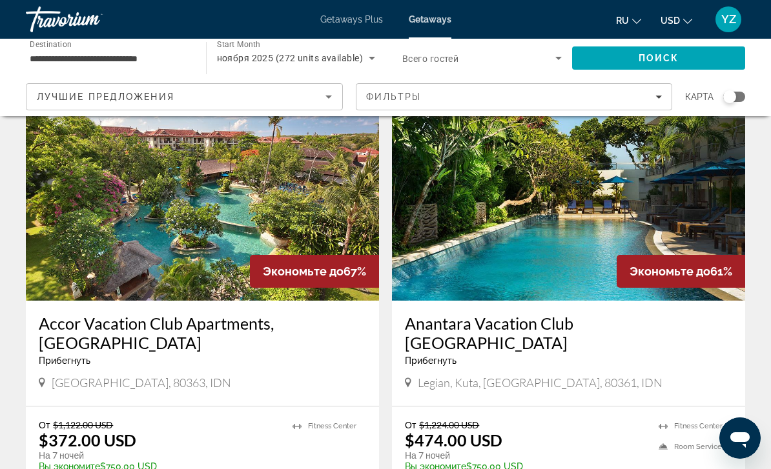
click at [487, 221] on img "Main content" at bounding box center [568, 197] width 353 height 207
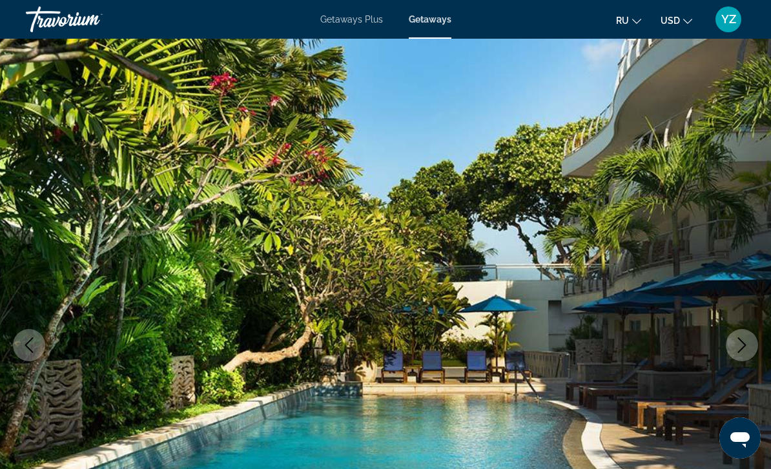
click at [29, 342] on icon "Previous image" at bounding box center [29, 345] width 8 height 15
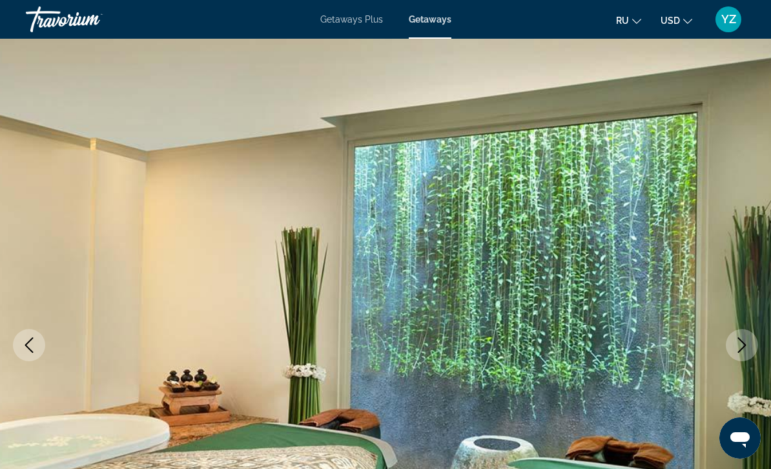
click at [36, 351] on icon "Previous image" at bounding box center [28, 345] width 15 height 15
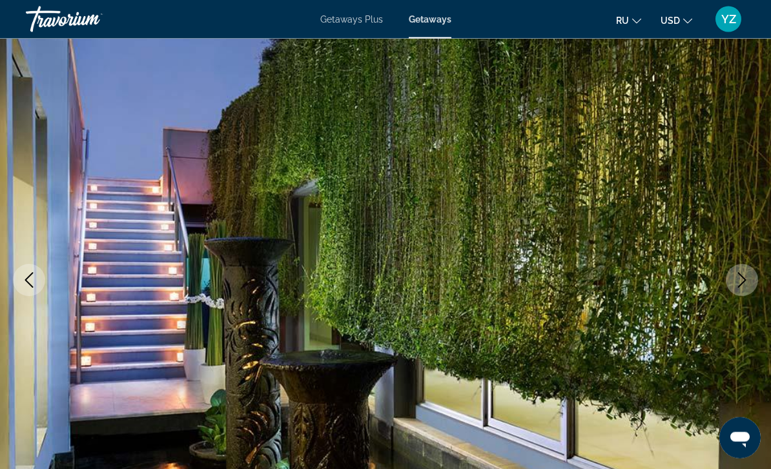
scroll to position [68, 0]
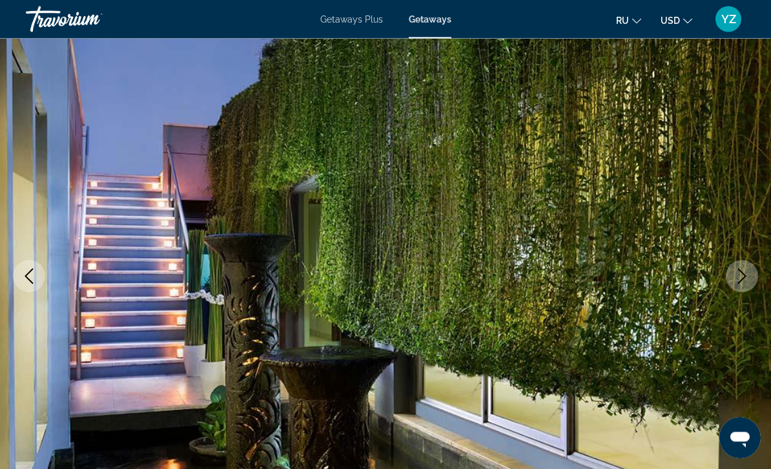
click at [36, 276] on icon "Previous image" at bounding box center [28, 276] width 15 height 15
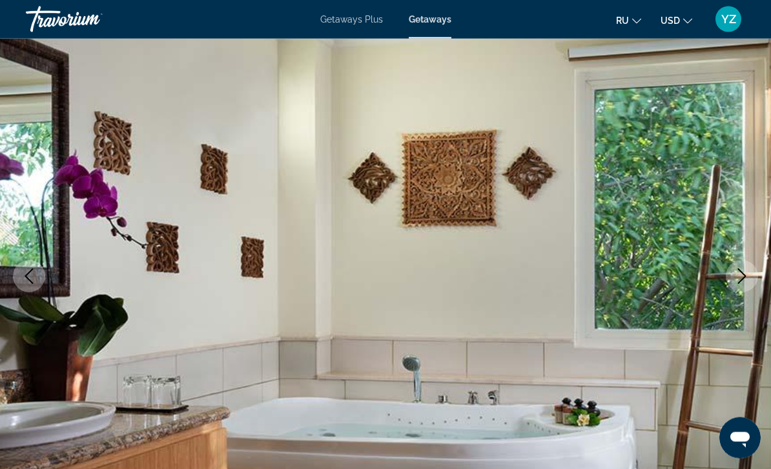
click at [43, 266] on img "Main content" at bounding box center [385, 276] width 771 height 613
click at [40, 272] on button "Previous image" at bounding box center [29, 277] width 32 height 32
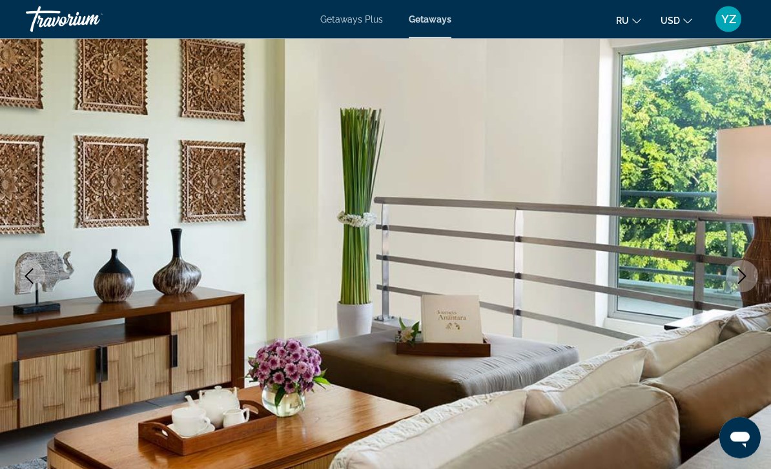
click at [46, 280] on img "Main content" at bounding box center [385, 276] width 771 height 613
click at [43, 276] on button "Previous image" at bounding box center [29, 277] width 32 height 32
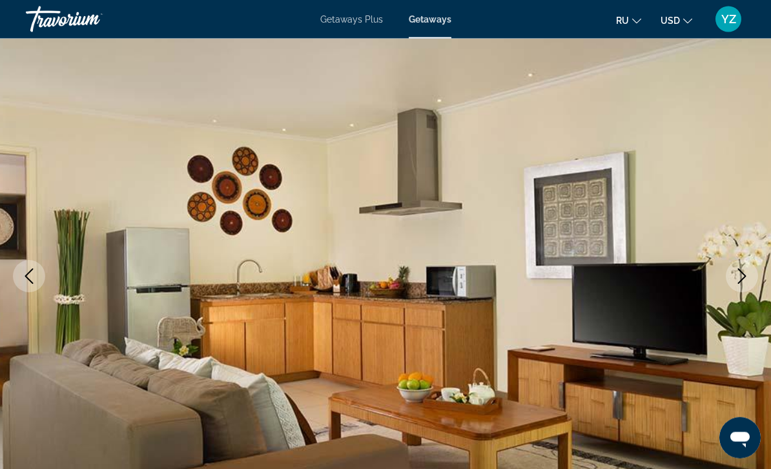
click at [39, 275] on button "Previous image" at bounding box center [29, 277] width 32 height 32
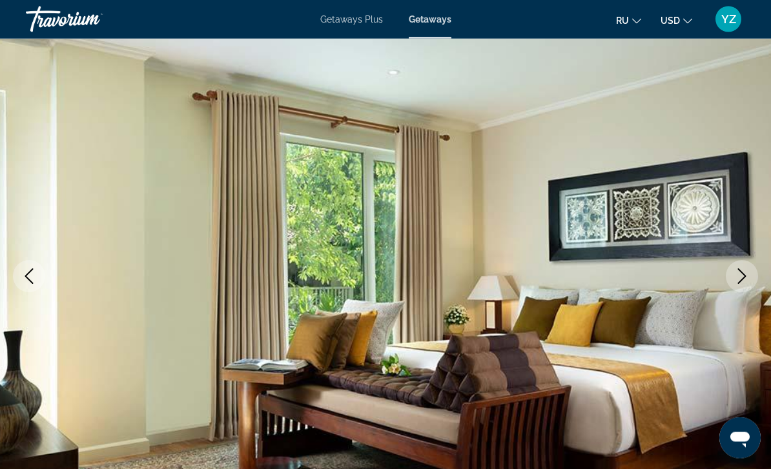
click at [37, 272] on button "Previous image" at bounding box center [29, 277] width 32 height 32
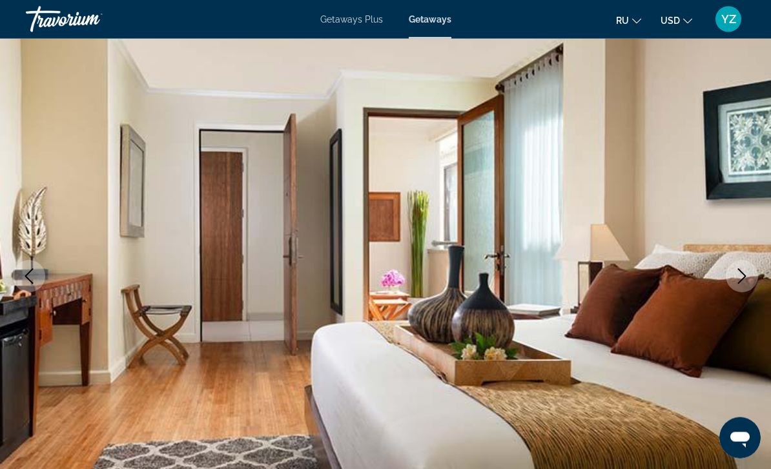
click at [38, 251] on img "Main content" at bounding box center [385, 276] width 771 height 613
click at [39, 280] on button "Previous image" at bounding box center [29, 277] width 32 height 32
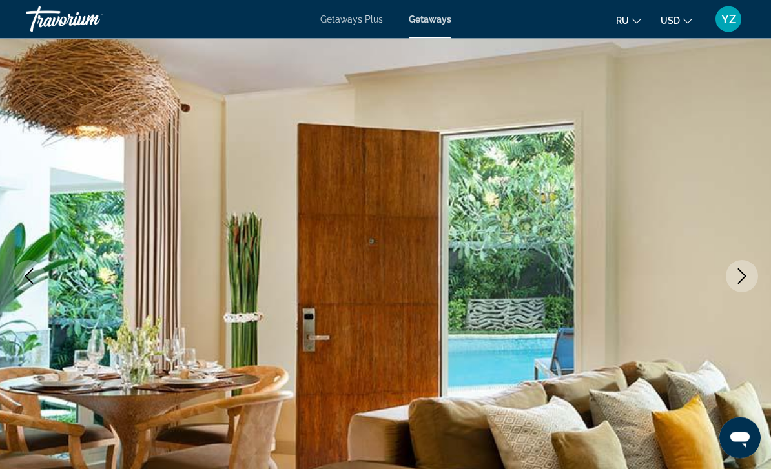
click at [43, 277] on button "Previous image" at bounding box center [29, 277] width 32 height 32
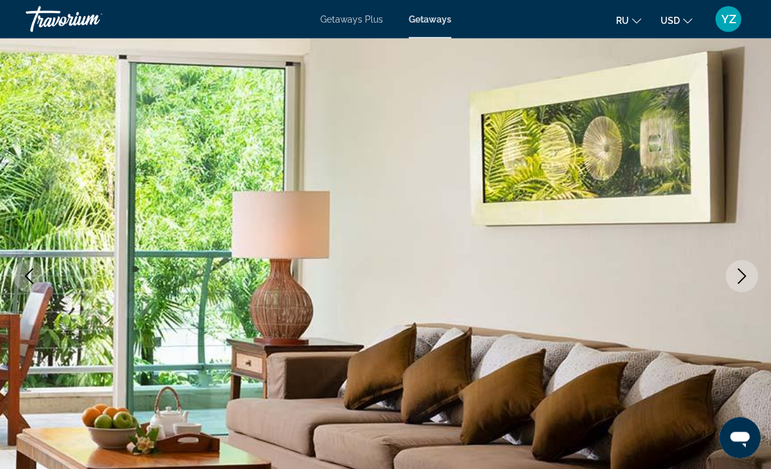
click at [39, 264] on button "Previous image" at bounding box center [29, 277] width 32 height 32
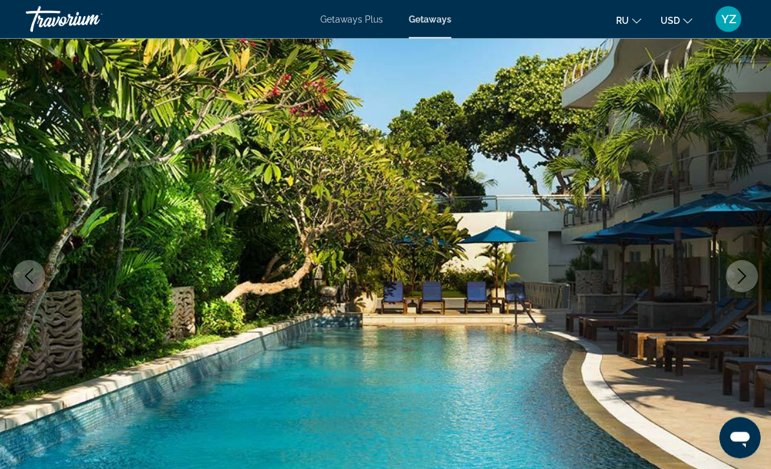
click at [42, 274] on button "Previous image" at bounding box center [29, 277] width 32 height 32
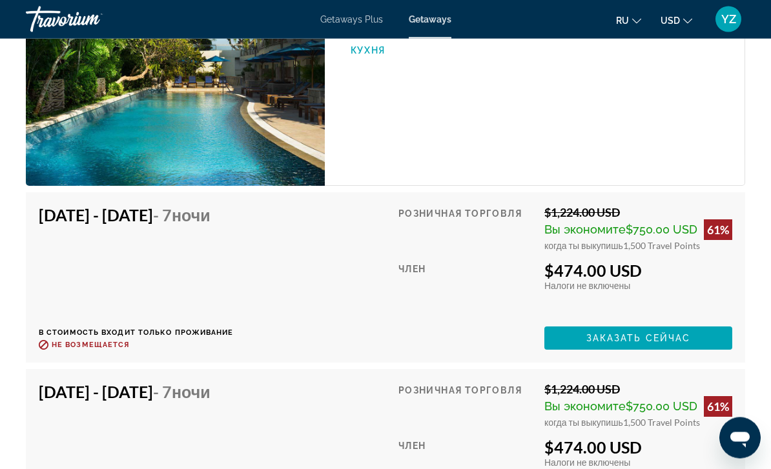
scroll to position [2634, 0]
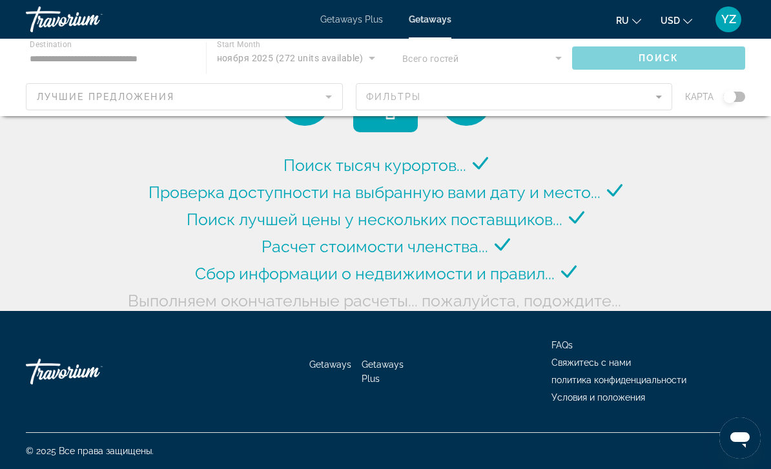
scroll to position [43, 0]
